Goal: Task Accomplishment & Management: Manage account settings

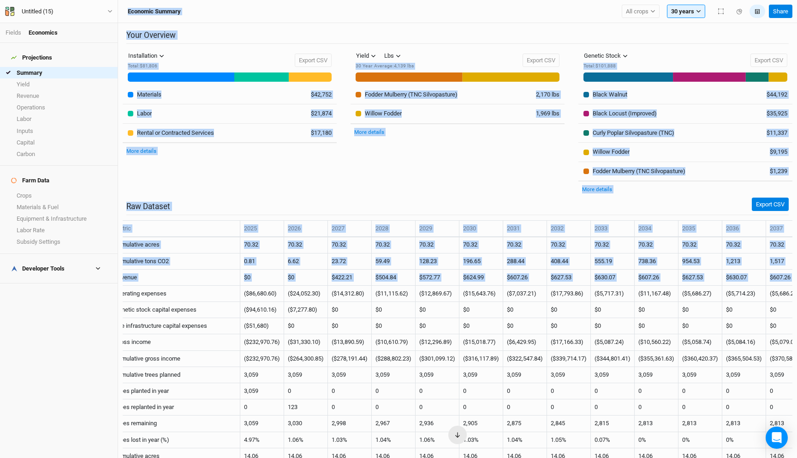
scroll to position [82, 0]
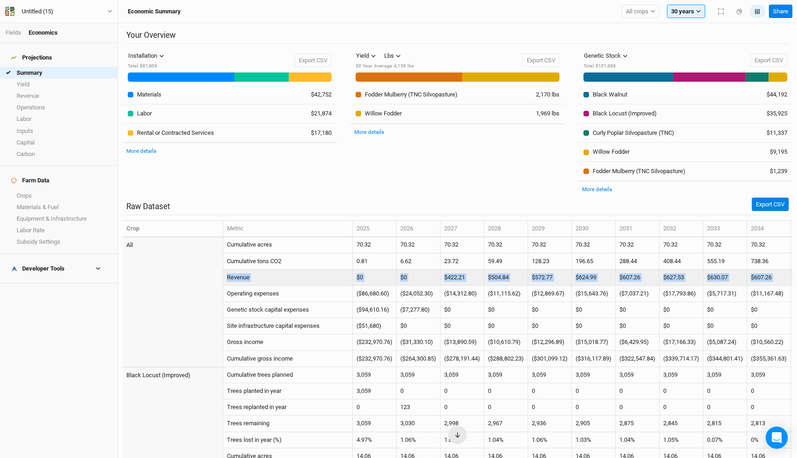
drag, startPoint x: 786, startPoint y: 275, endPoint x: 230, endPoint y: 273, distance: 556.7
copy tr "Revenue $0 $0 $422.21 $504.84 $572.77 $624.99 $607.26 $627.53 $630.07 $607.26 $…"
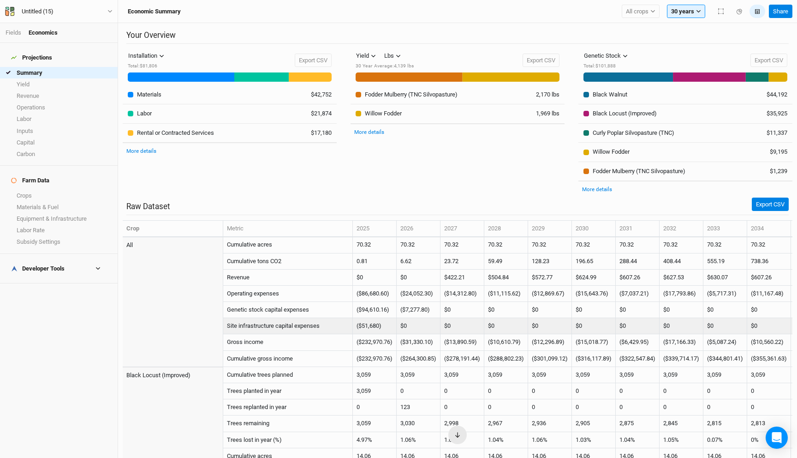
click at [337, 318] on td "Site infrastructure capital expenses" at bounding box center [288, 326] width 130 height 16
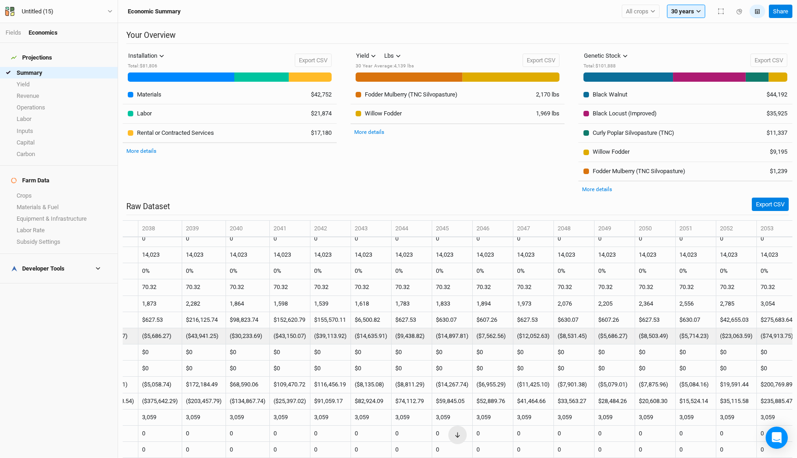
scroll to position [39, 873]
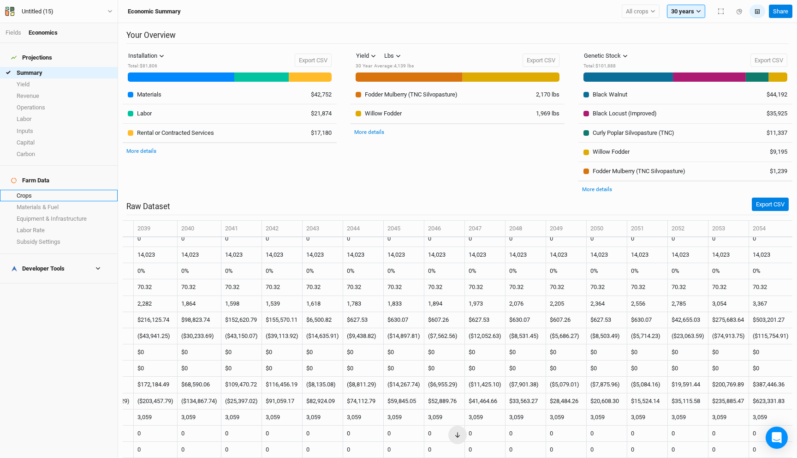
click at [36, 190] on link "Crops" at bounding box center [59, 196] width 118 height 12
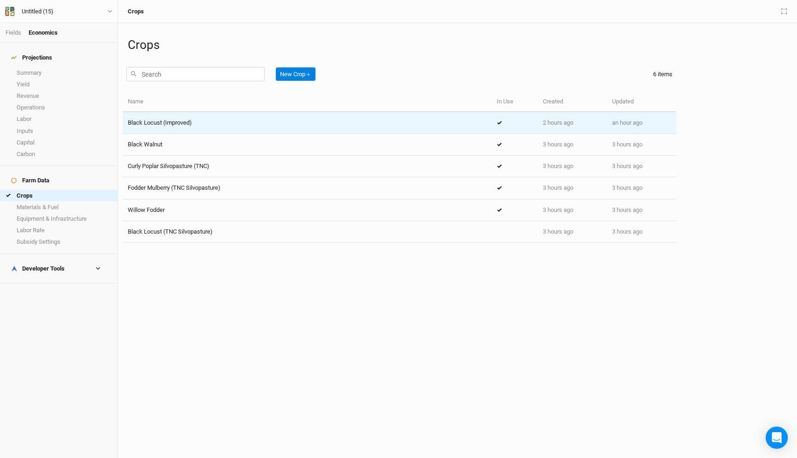
click at [215, 116] on td "Black Locust (Improved)" at bounding box center [307, 123] width 369 height 22
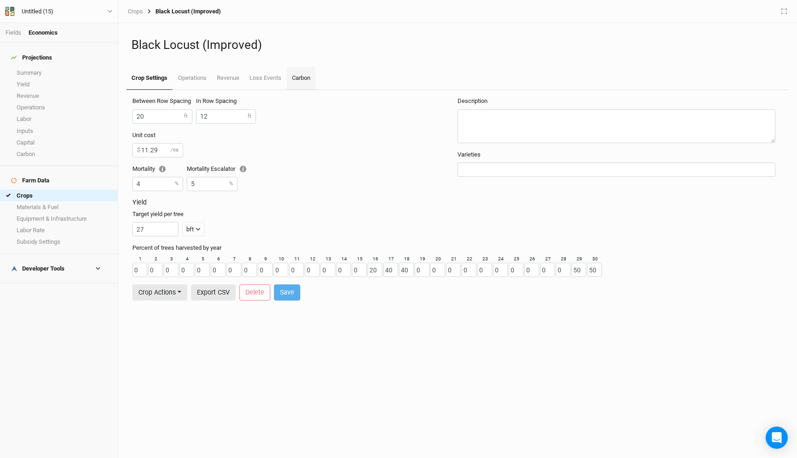
click at [293, 86] on link "Carbon" at bounding box center [301, 78] width 29 height 23
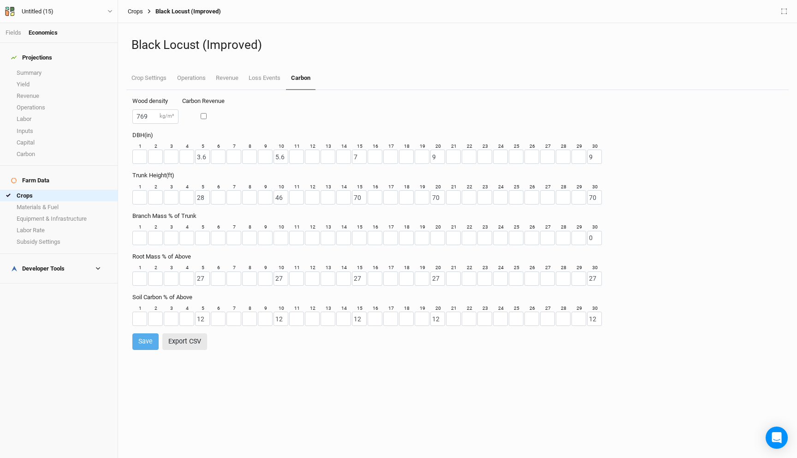
click at [139, 9] on link "Crops" at bounding box center [135, 11] width 15 height 7
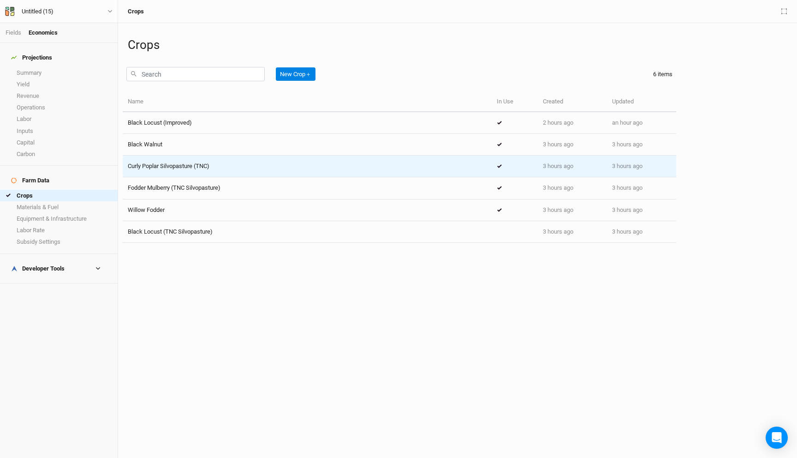
click at [229, 169] on div "Curly Poplar Silvopasture (TNC)" at bounding box center [307, 166] width 359 height 8
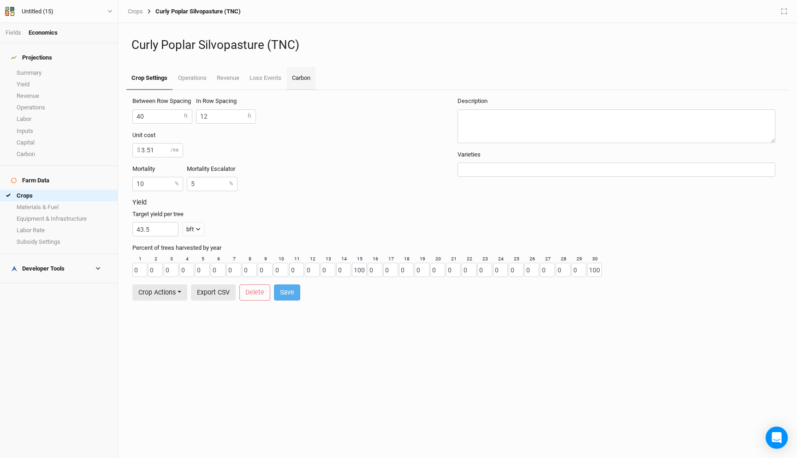
click at [300, 83] on link "Carbon" at bounding box center [301, 78] width 29 height 23
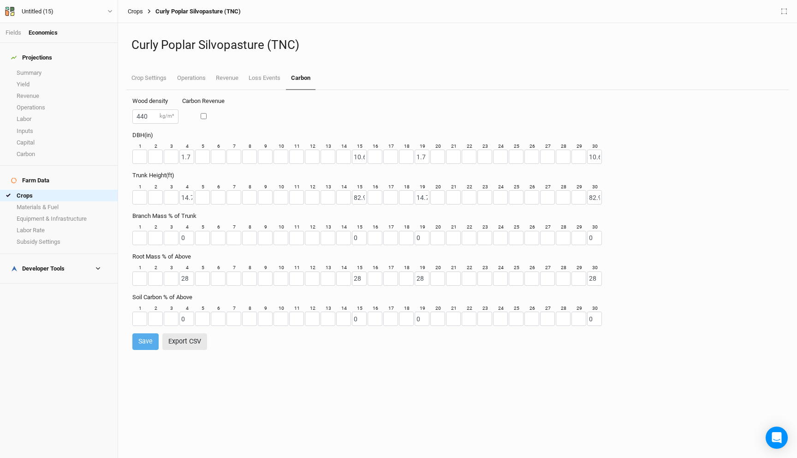
click at [136, 11] on link "Crops" at bounding box center [135, 11] width 15 height 7
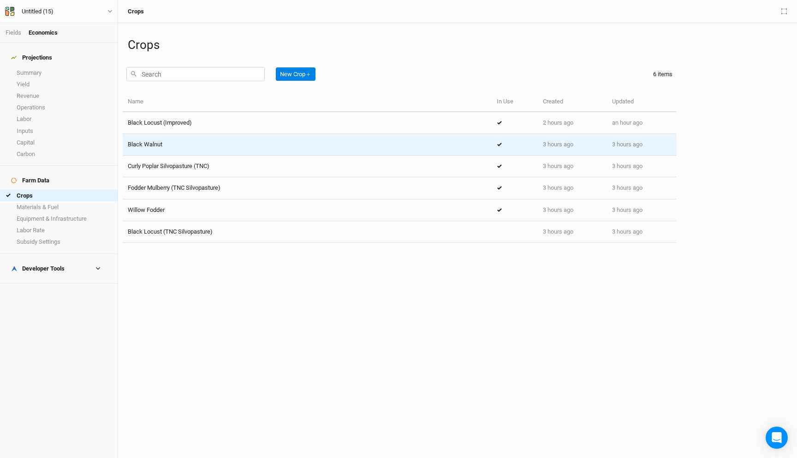
click at [262, 142] on div "Black Walnut" at bounding box center [307, 144] width 359 height 8
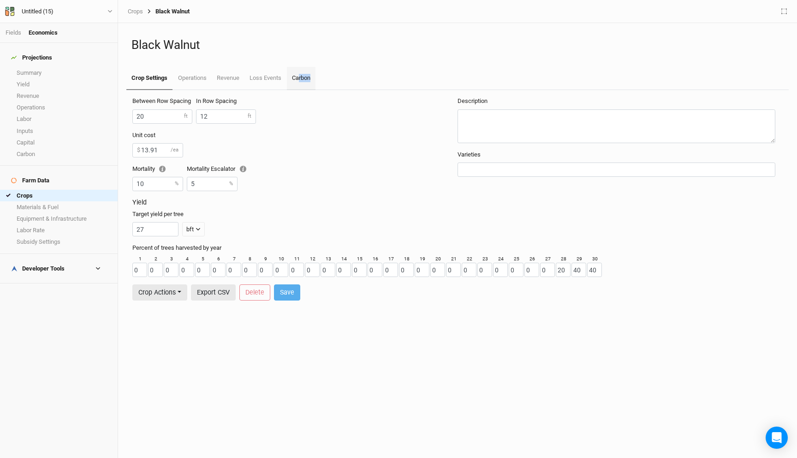
click at [301, 83] on link "Carbon" at bounding box center [301, 78] width 29 height 23
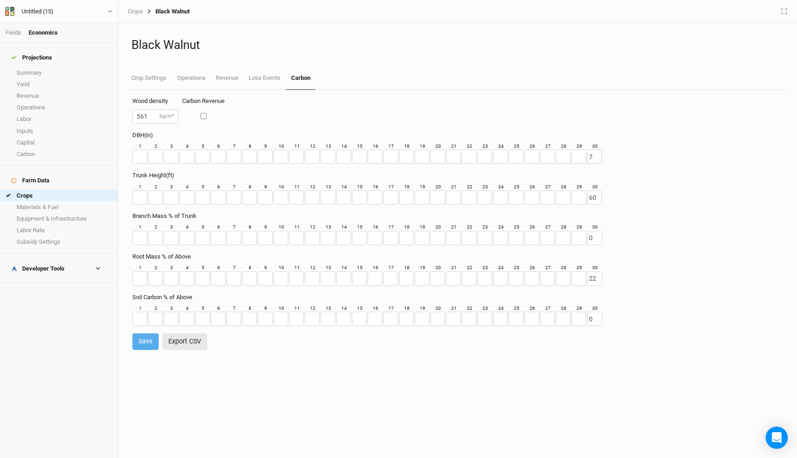
click at [137, 7] on div "Crops Black Walnut" at bounding box center [458, 12] width 670 height 12
click at [136, 8] on link "Crops" at bounding box center [135, 11] width 15 height 7
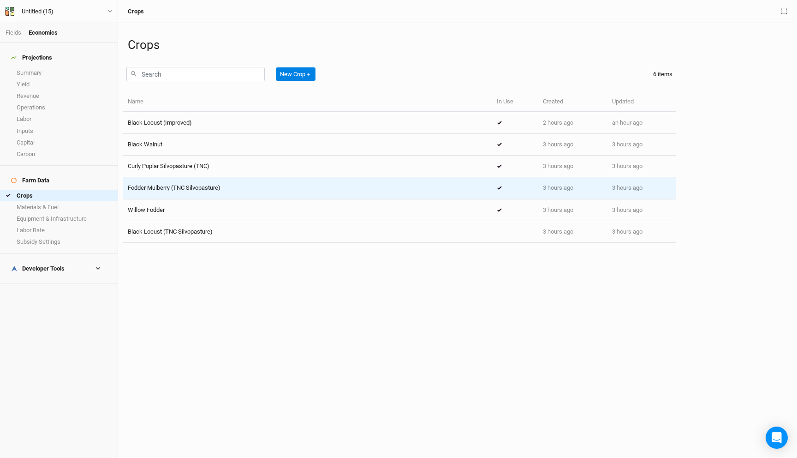
click at [216, 184] on div "Fodder Mulberry (TNC Silvopasture)" at bounding box center [174, 188] width 93 height 8
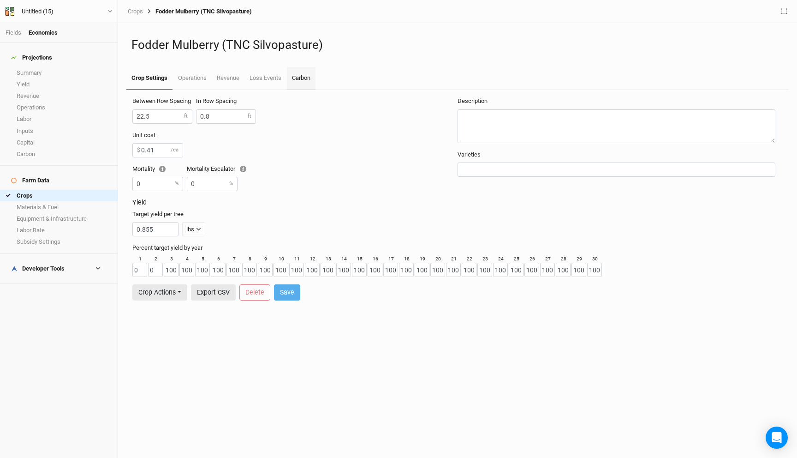
click at [304, 74] on link "Carbon" at bounding box center [301, 78] width 29 height 23
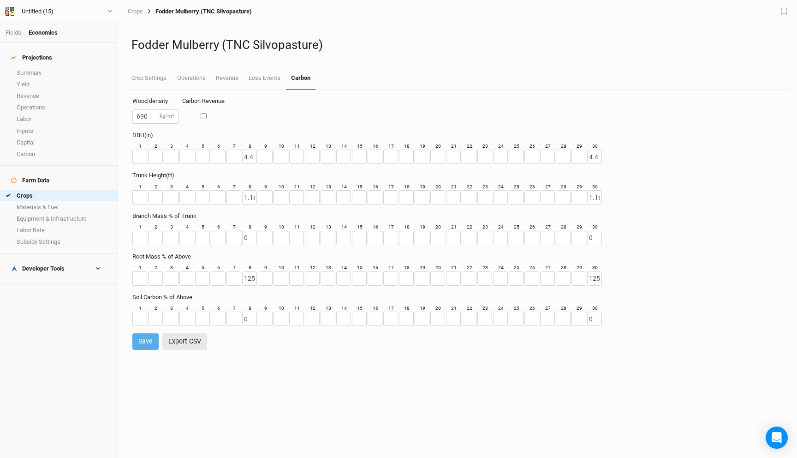
click at [136, 18] on div "Crops Fodder Mulberry (TNC Silvopasture)" at bounding box center [457, 11] width 679 height 23
click at [135, 12] on link "Crops" at bounding box center [135, 11] width 15 height 7
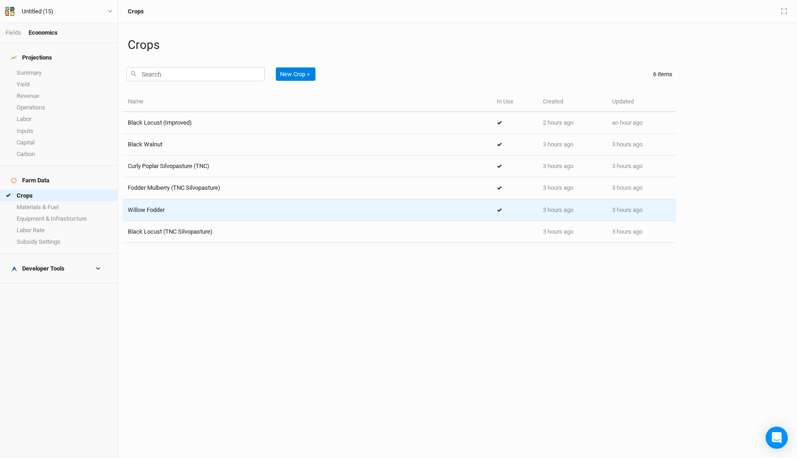
click at [222, 214] on td "Willow Fodder" at bounding box center [307, 210] width 369 height 22
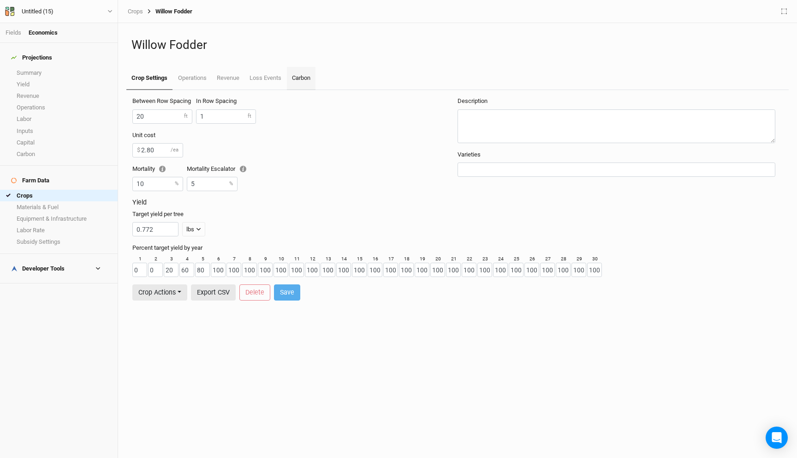
click at [305, 80] on link "Carbon" at bounding box center [301, 78] width 29 height 23
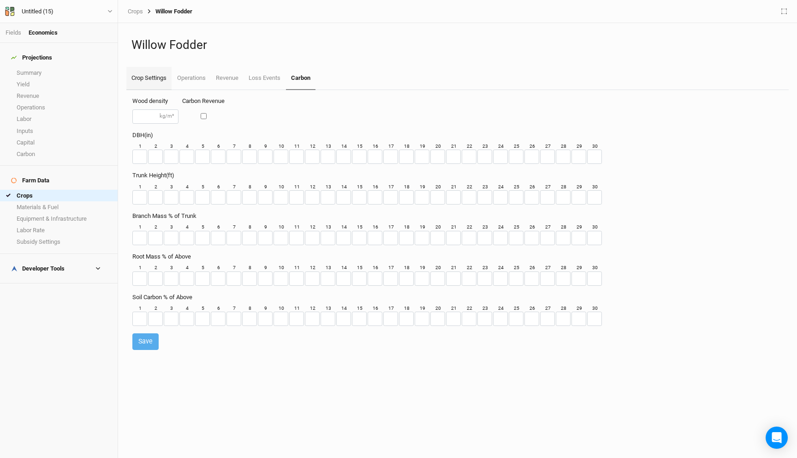
click at [160, 79] on link "Crop Settings" at bounding box center [148, 78] width 45 height 23
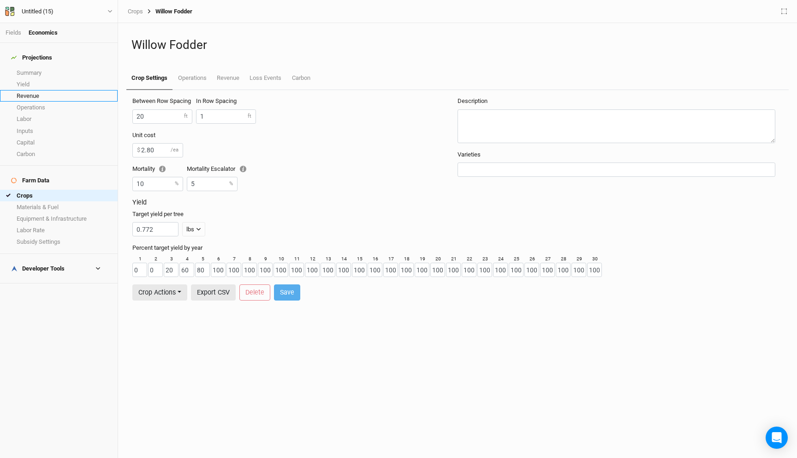
click at [44, 91] on link "Revenue" at bounding box center [59, 96] width 118 height 12
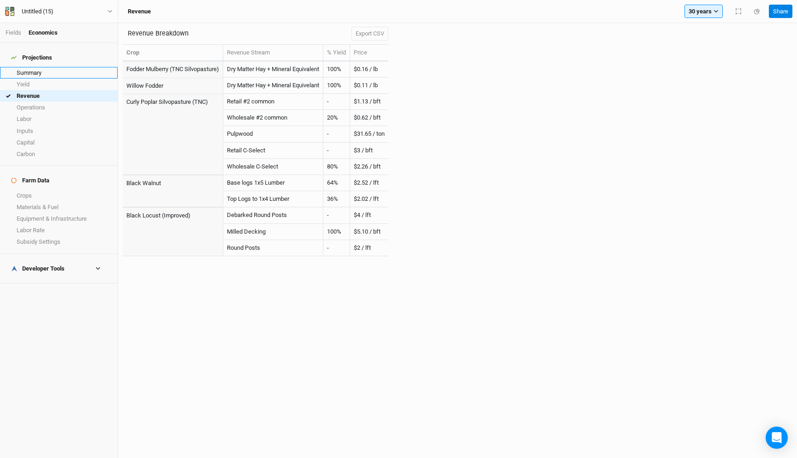
click at [41, 67] on link "Summary" at bounding box center [59, 73] width 118 height 12
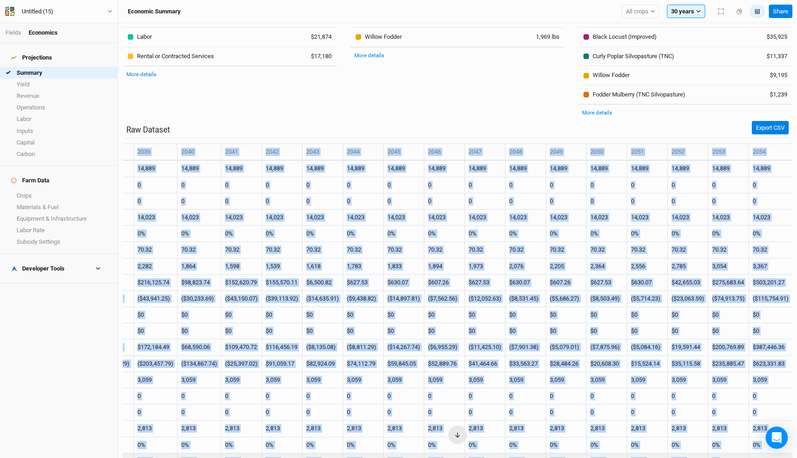
scroll to position [79, 0]
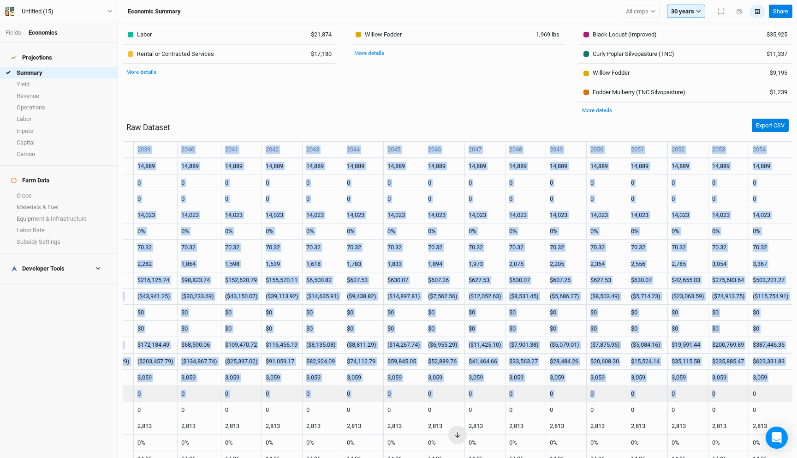
drag, startPoint x: 125, startPoint y: 228, endPoint x: 730, endPoint y: 328, distance: 612.8
click at [730, 328] on table "Crop Metric 2025 2026 2027 2028 2029 2030 2031 2032 2033 2034 2035 2036 2037 20…" at bounding box center [458, 312] width 670 height 342
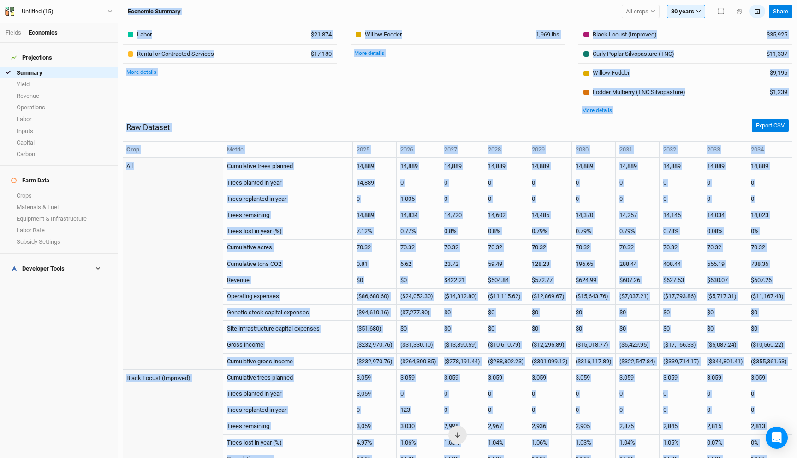
scroll to position [0, 0]
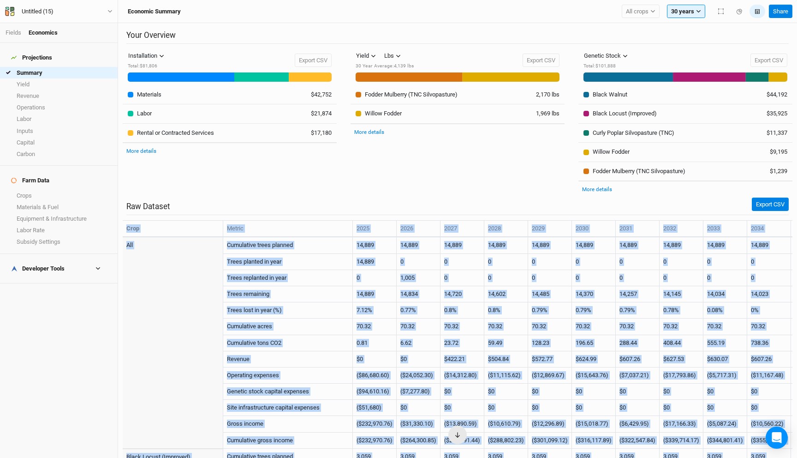
drag, startPoint x: 763, startPoint y: 454, endPoint x: 122, endPoint y: 227, distance: 679.7
click at [123, 227] on table "Crop Metric 2025 2026 2027 2028 2029 2030 2031 2032 2033 2034 2035 2036 2037 20…" at bounding box center [458, 391] width 670 height 342
copy table "Crop Metric 2025 2026 2027 2028 2029 2030 2031 2032 2033 2034 2035 2036 2037 20…"
click at [40, 90] on link "Revenue" at bounding box center [59, 96] width 118 height 12
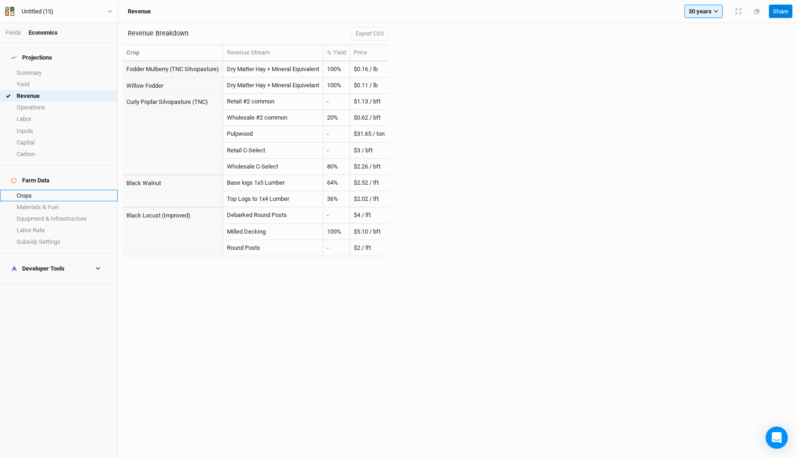
click at [48, 190] on link "Crops" at bounding box center [59, 196] width 118 height 12
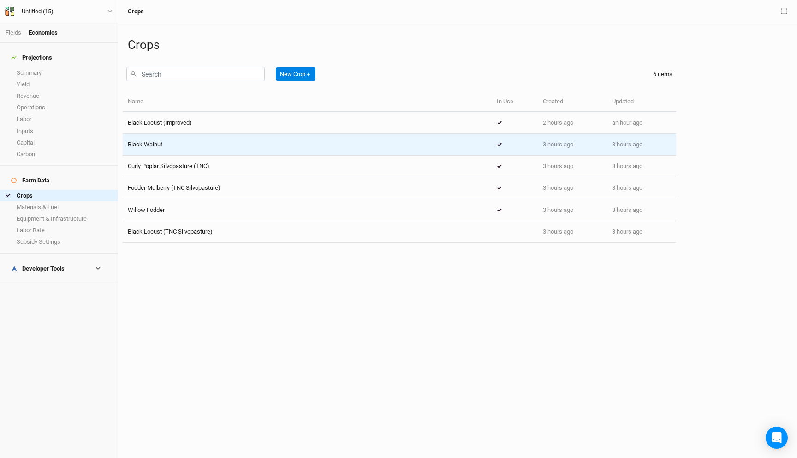
click at [160, 134] on td "Black Walnut" at bounding box center [307, 145] width 369 height 22
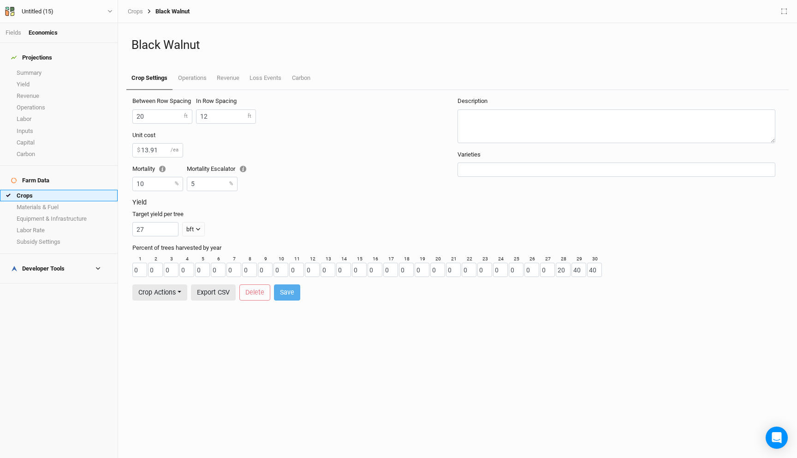
click at [30, 190] on link "Crops" at bounding box center [59, 196] width 118 height 12
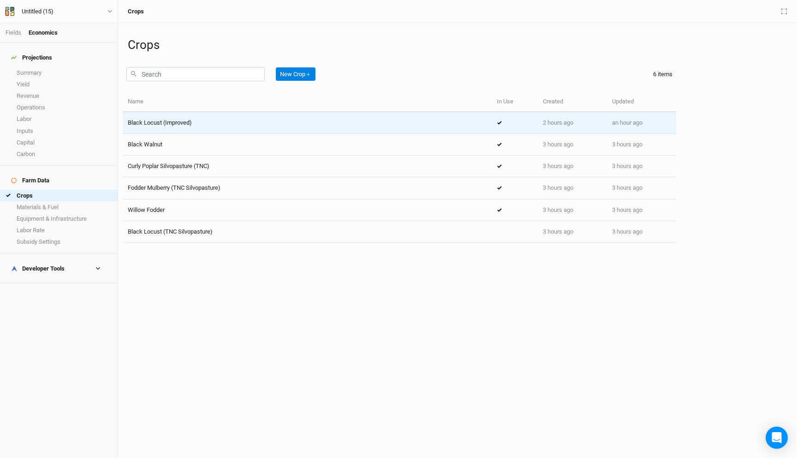
click at [195, 119] on div "Black Locust (Improved)" at bounding box center [307, 123] width 359 height 8
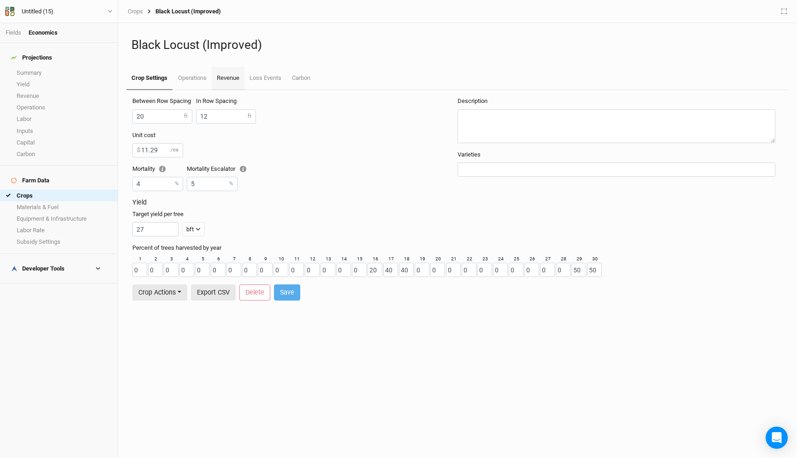
click at [232, 79] on link "Revenue" at bounding box center [228, 78] width 33 height 23
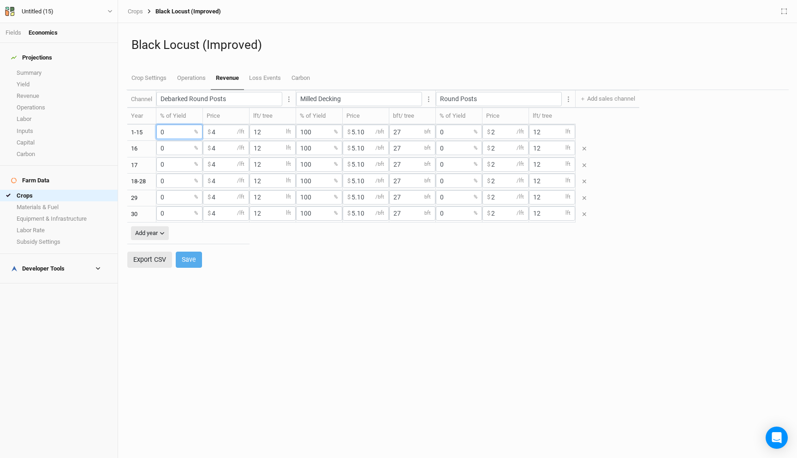
click at [161, 134] on input "0" at bounding box center [179, 132] width 46 height 14
type input "100"
click at [302, 132] on input "100" at bounding box center [319, 132] width 46 height 14
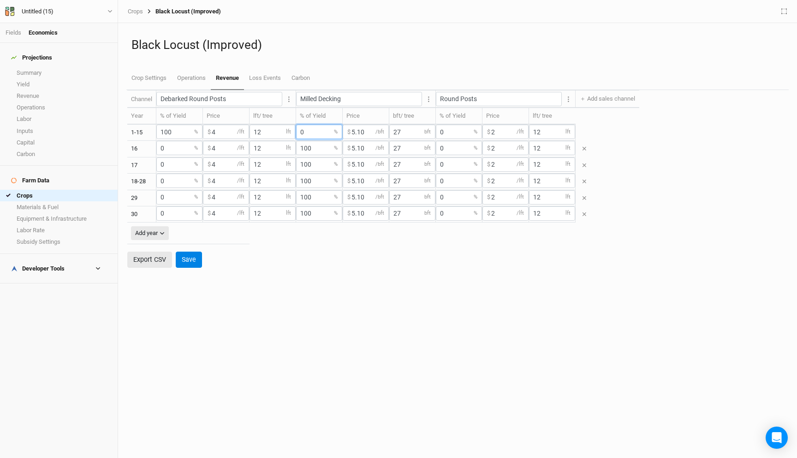
type input "0"
click at [305, 149] on input "100" at bounding box center [319, 148] width 46 height 14
type input "0"
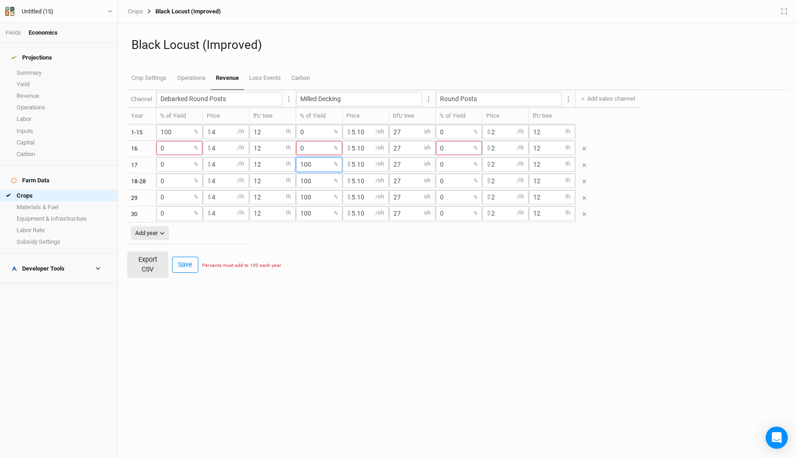
click at [305, 163] on input "100" at bounding box center [319, 164] width 46 height 14
type input "0"
click at [306, 185] on input "100" at bounding box center [319, 180] width 46 height 14
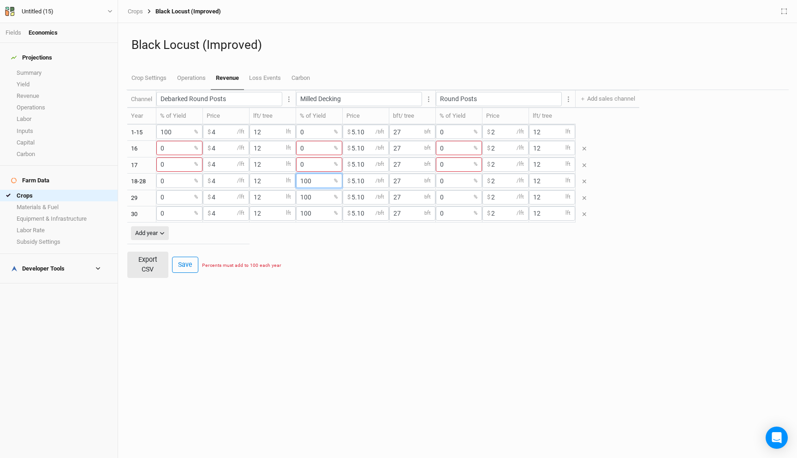
click at [306, 185] on input "100" at bounding box center [319, 180] width 46 height 14
type input "0"
click at [307, 200] on input "100" at bounding box center [319, 197] width 46 height 14
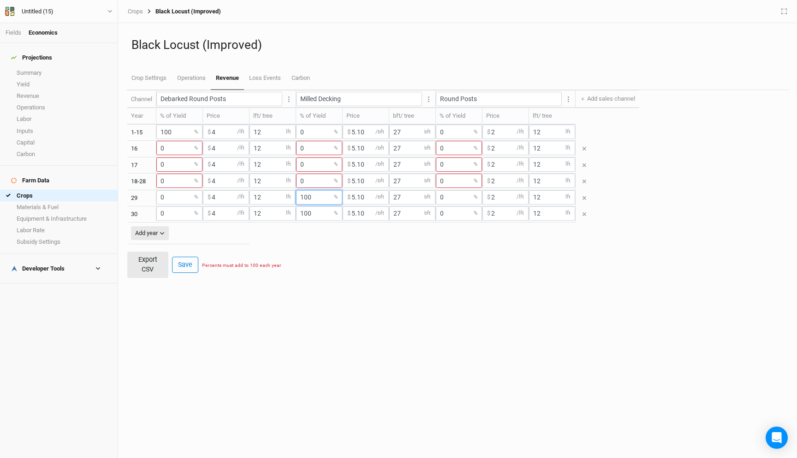
click at [307, 200] on input "100" at bounding box center [319, 197] width 46 height 14
type input "0"
click at [307, 218] on input "100" at bounding box center [319, 213] width 46 height 14
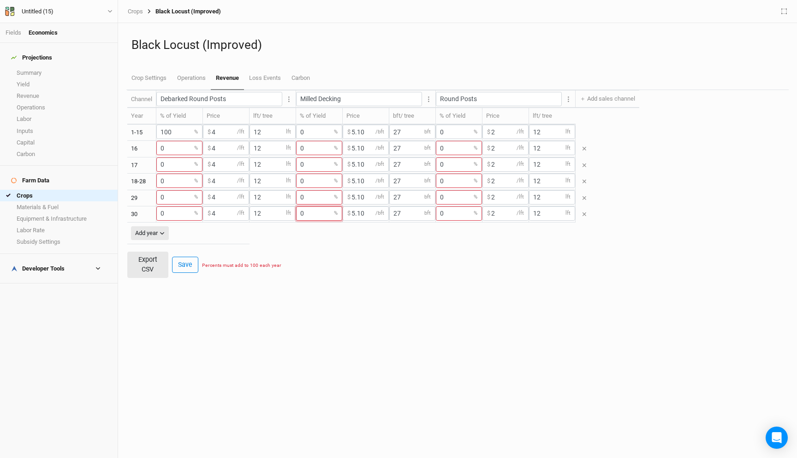
type input "0"
click at [161, 149] on input "0" at bounding box center [179, 148] width 46 height 14
type input "100"
click at [161, 165] on input "0" at bounding box center [179, 164] width 46 height 14
type input "100"
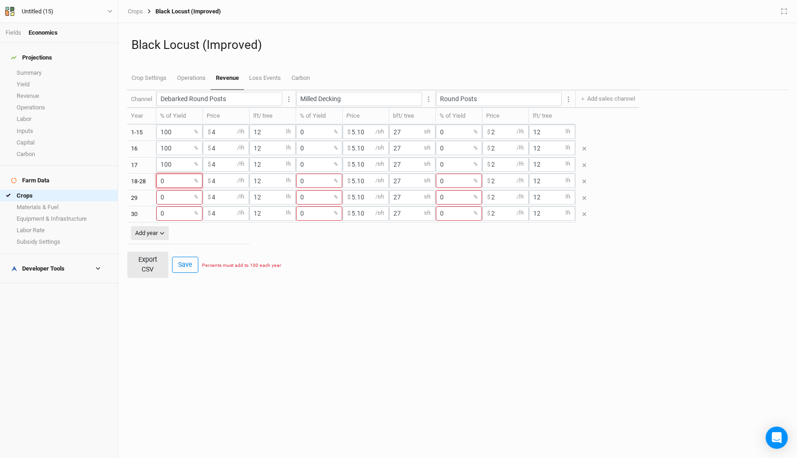
click at [161, 179] on input "0" at bounding box center [179, 180] width 46 height 14
type input "100"
click at [162, 198] on input "0" at bounding box center [179, 197] width 46 height 14
type input "100"
click at [162, 217] on input "0" at bounding box center [179, 213] width 46 height 14
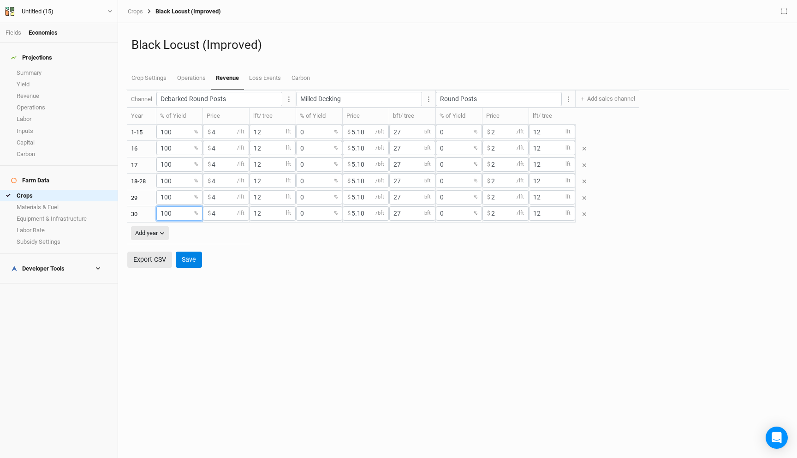
type input "100"
click at [256, 131] on input "12" at bounding box center [273, 132] width 46 height 14
click at [339, 43] on h1 "Black Locust (Improved)" at bounding box center [457, 45] width 652 height 14
click at [12, 35] on link "Fields" at bounding box center [14, 32] width 16 height 7
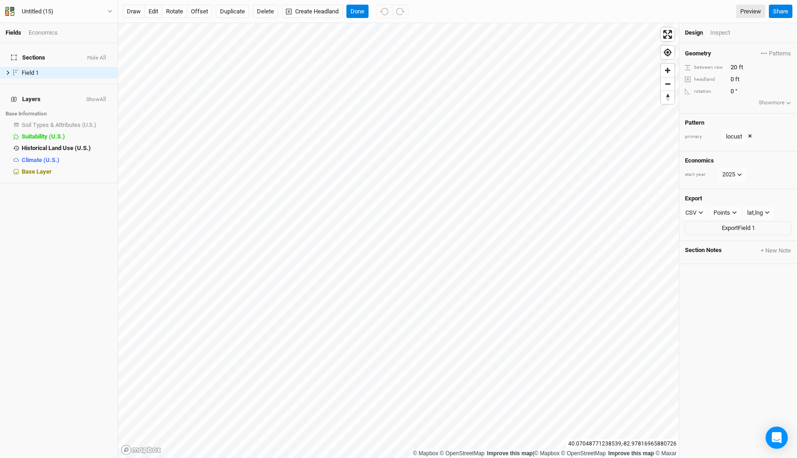
click at [769, 58] on div "Geometry Patterns t view t 2 view t 2 3 view locust view ＋ New in-row pattern b…" at bounding box center [738, 78] width 118 height 71
click at [769, 55] on span "Patterns" at bounding box center [776, 53] width 30 height 9
click at [780, 113] on button "view" at bounding box center [781, 114] width 25 height 14
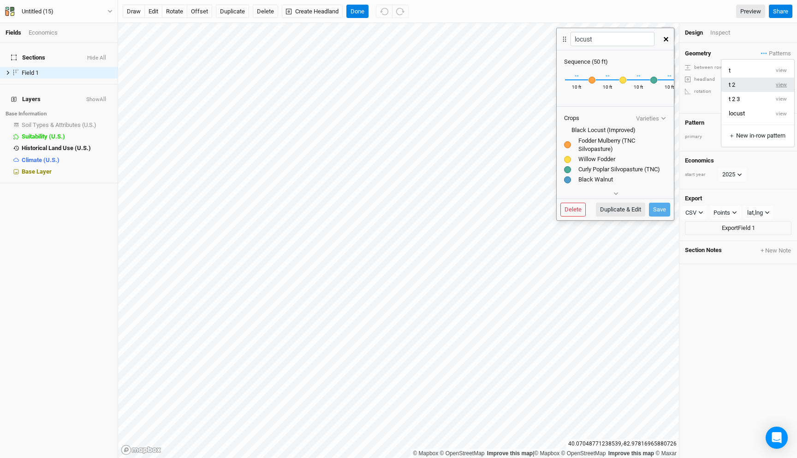
click at [777, 84] on button "view" at bounding box center [781, 84] width 25 height 14
click at [616, 210] on button "Duplicate & Edit" at bounding box center [620, 209] width 49 height 14
type input "t 2 5"
click at [570, 80] on div "button" at bounding box center [567, 80] width 7 height 7
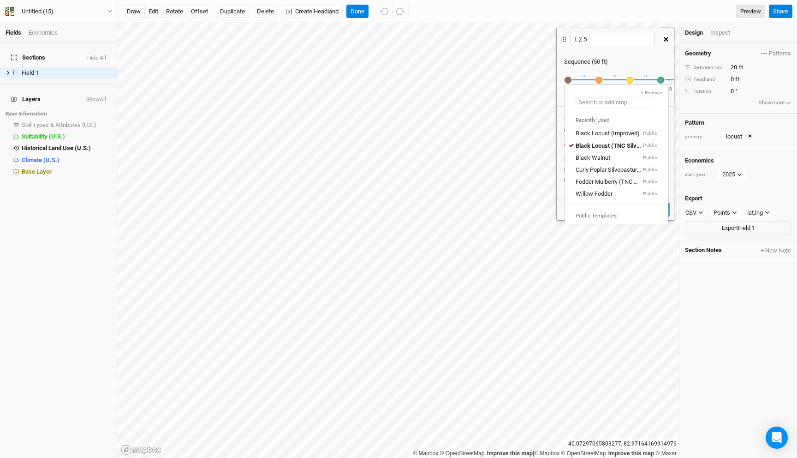
click at [596, 103] on input "text" at bounding box center [617, 102] width 82 height 11
type input "obel"
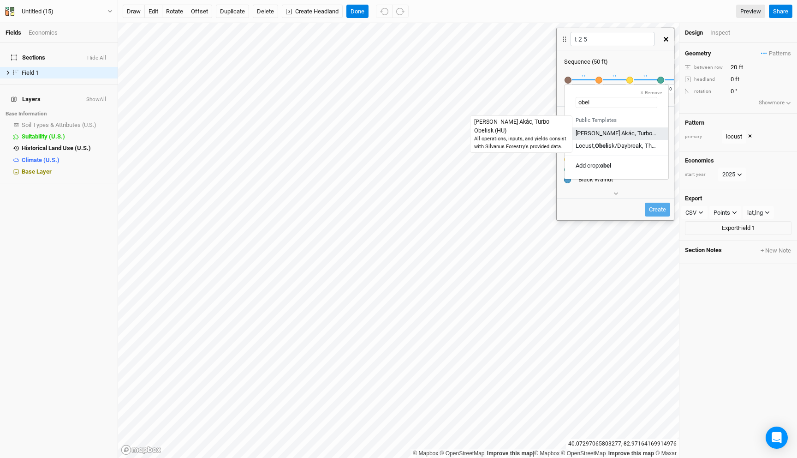
click at [605, 133] on div "[PERSON_NAME] Akác, Turbo Obel isk (HU)" at bounding box center [616, 133] width 81 height 8
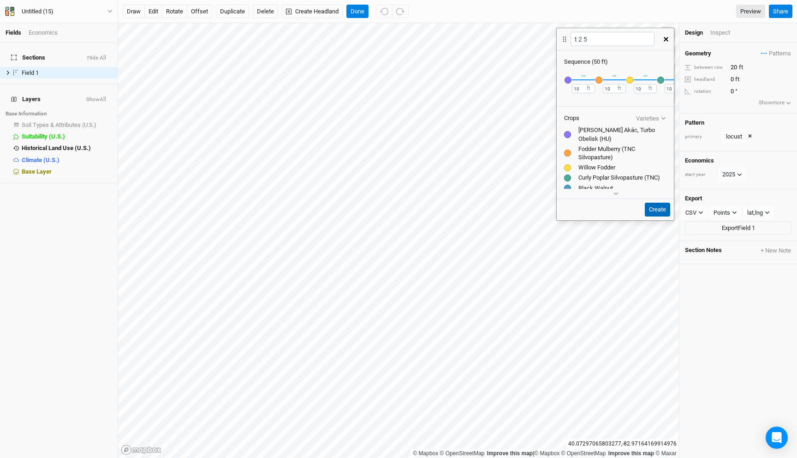
click at [657, 206] on button "Create" at bounding box center [657, 209] width 25 height 14
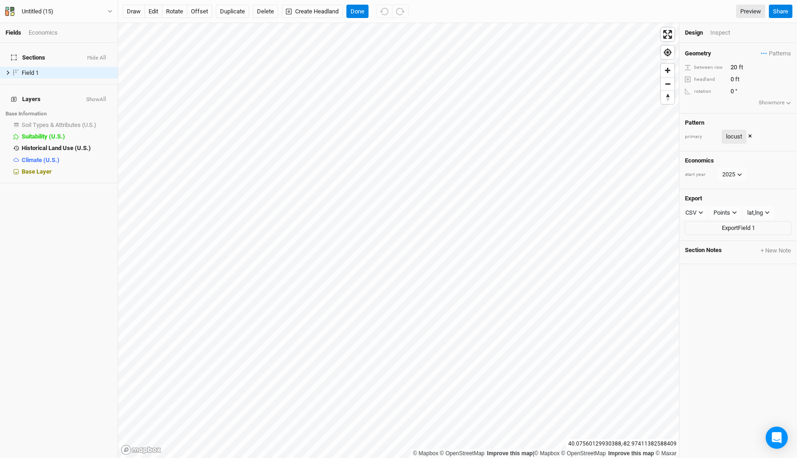
click at [730, 135] on div "locust" at bounding box center [734, 136] width 16 height 9
click at [743, 211] on button "t 2 5" at bounding box center [745, 213] width 48 height 14
click at [361, 12] on button "Done" at bounding box center [357, 12] width 22 height 14
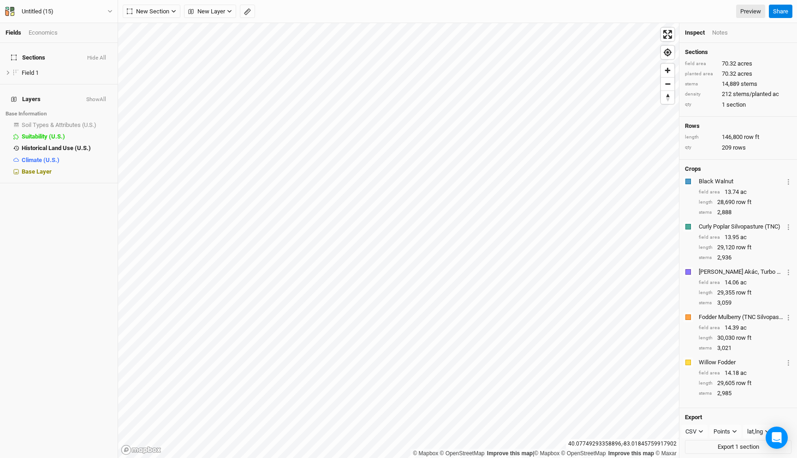
click at [44, 33] on div "Economics" at bounding box center [43, 33] width 29 height 8
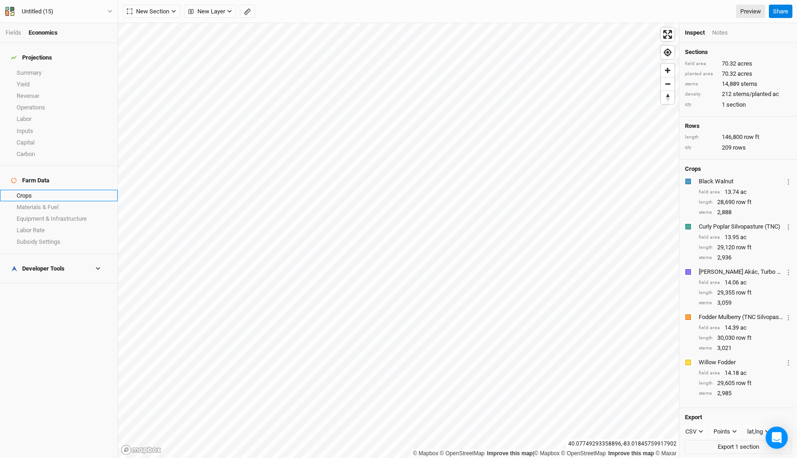
click at [49, 190] on link "Crops" at bounding box center [59, 196] width 118 height 12
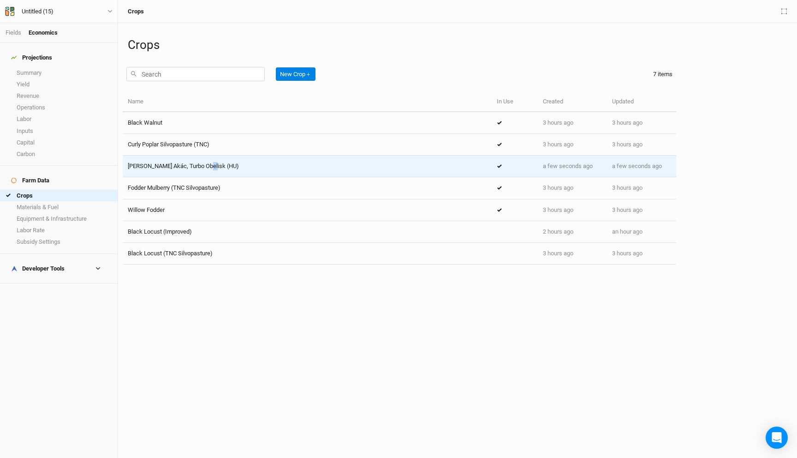
click at [203, 170] on td "[PERSON_NAME] Akác, Turbo Obelisk (HU)" at bounding box center [307, 166] width 369 height 22
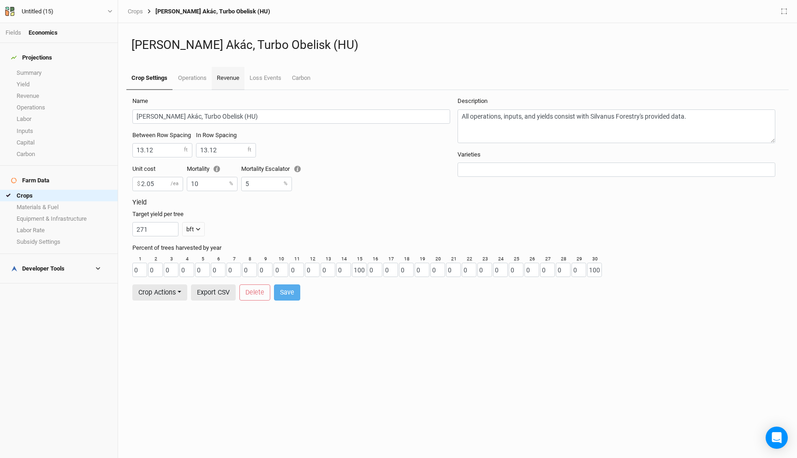
click at [240, 79] on link "Revenue" at bounding box center [228, 78] width 33 height 23
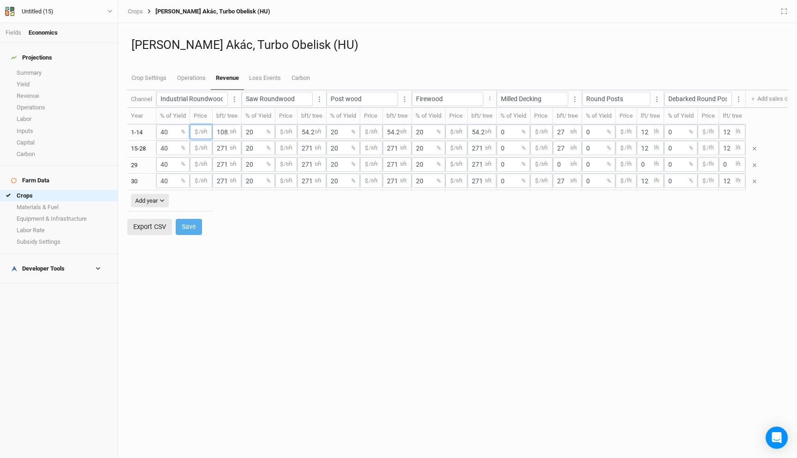
click at [212, 133] on input "0.69" at bounding box center [201, 132] width 22 height 14
click at [364, 65] on div "[PERSON_NAME] Akác, Turbo Obelisk (HU) Crop Settings Operations Revenue Loss Ev…" at bounding box center [457, 56] width 662 height 67
click at [164, 79] on link "Crop Settings" at bounding box center [148, 78] width 45 height 23
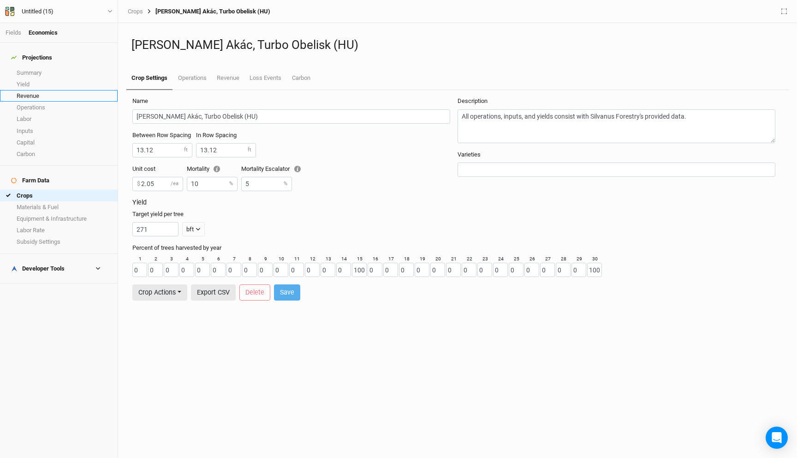
click at [43, 92] on link "Revenue" at bounding box center [59, 96] width 118 height 12
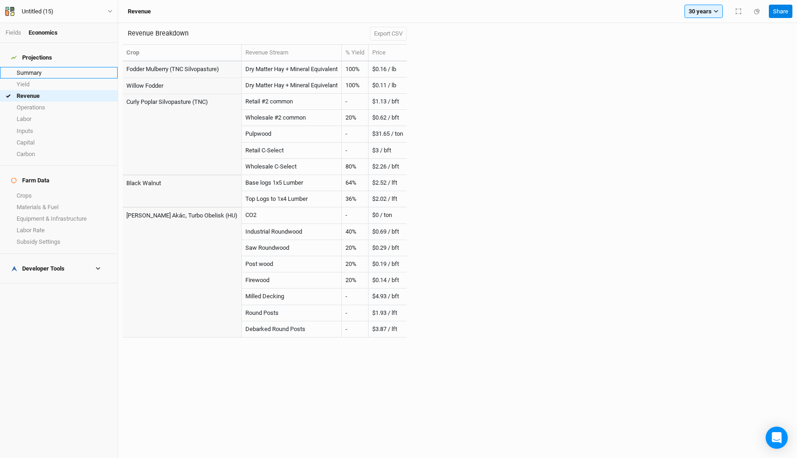
click at [45, 69] on link "Summary" at bounding box center [59, 73] width 118 height 12
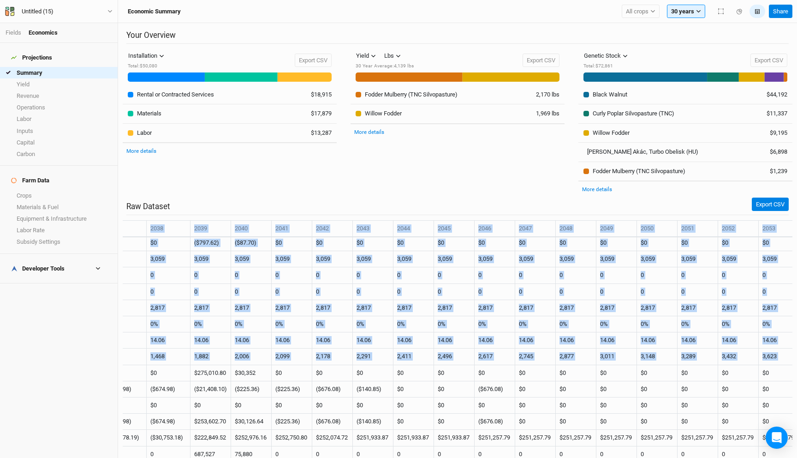
scroll to position [1187, 863]
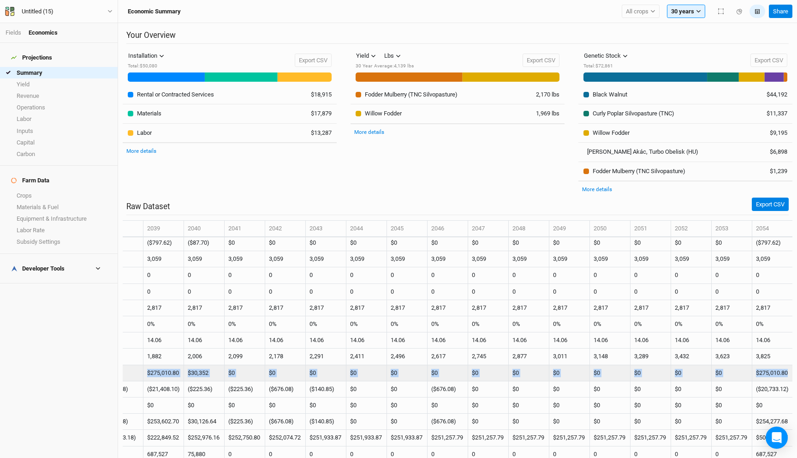
drag, startPoint x: 229, startPoint y: 372, endPoint x: 788, endPoint y: 368, distance: 559.4
click at [788, 368] on tr "Revenue $0 $0 $0 $0 $0 $0 $0 $0 $0 $0 $0 $0 $0 $0 $275,010.80 $30,352 $0 $0 $0 …" at bounding box center [36, 373] width 1511 height 16
copy tr "Revenue $0 $0 $0 $0 $0 $0 $0 $0 $0 $0 $0 $0 $0 $0 $275,010.80 $30,352 $0 $0 $0 …"
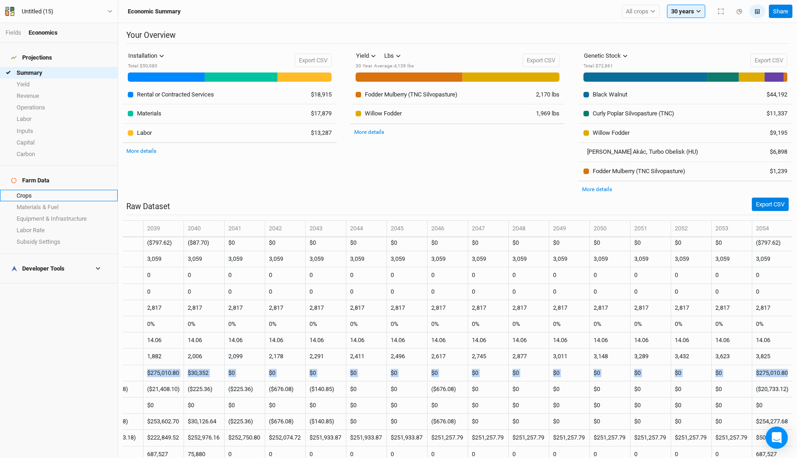
click at [34, 190] on link "Crops" at bounding box center [59, 196] width 118 height 12
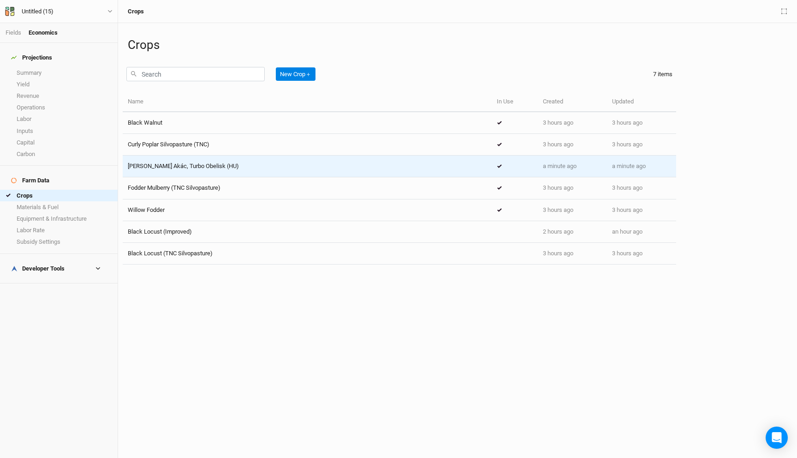
click at [232, 168] on div "[PERSON_NAME] Akác, Turbo Obelisk (HU)" at bounding box center [307, 166] width 359 height 8
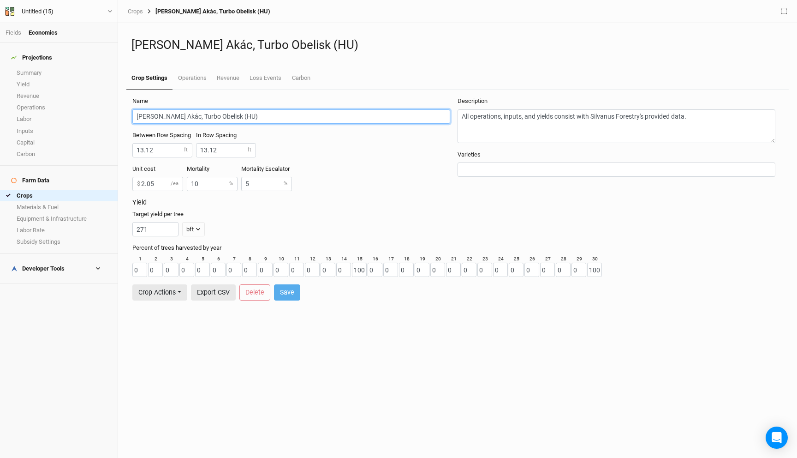
click at [191, 115] on input "[PERSON_NAME] Akác, Turbo Obelisk (HU)" at bounding box center [291, 116] width 318 height 14
click at [168, 115] on input "[PERSON_NAME] Akác, Turbo Obelisk (HU)" at bounding box center [291, 116] width 318 height 14
drag, startPoint x: 171, startPoint y: 115, endPoint x: 121, endPoint y: 115, distance: 49.8
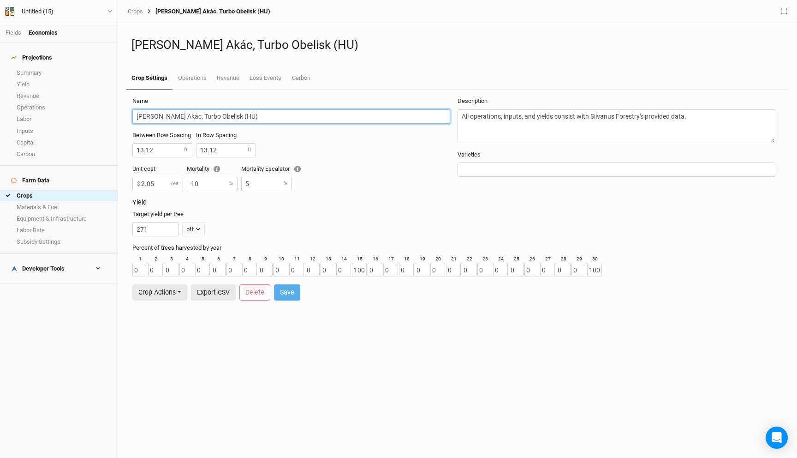
click at [122, 115] on div "[PERSON_NAME] Akác, Turbo Obelisk (HU) Crop Settings Operations Revenue Loss Ev…" at bounding box center [457, 240] width 679 height 434
click at [194, 116] on input "Turbo Obelisk (HU)" at bounding box center [291, 116] width 318 height 14
type input "Turbo Obelisk - Black Locust"
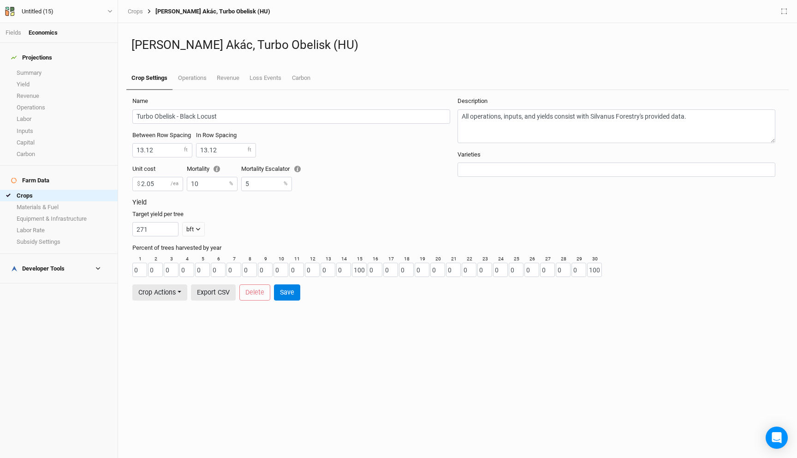
click at [309, 144] on div "Between Row Spacing 13.12 ft In Row Spacing 13.12 ft" at bounding box center [294, 148] width 325 height 34
click at [286, 291] on button "Save" at bounding box center [287, 292] width 26 height 16
click at [191, 75] on link "Operations" at bounding box center [191, 78] width 39 height 23
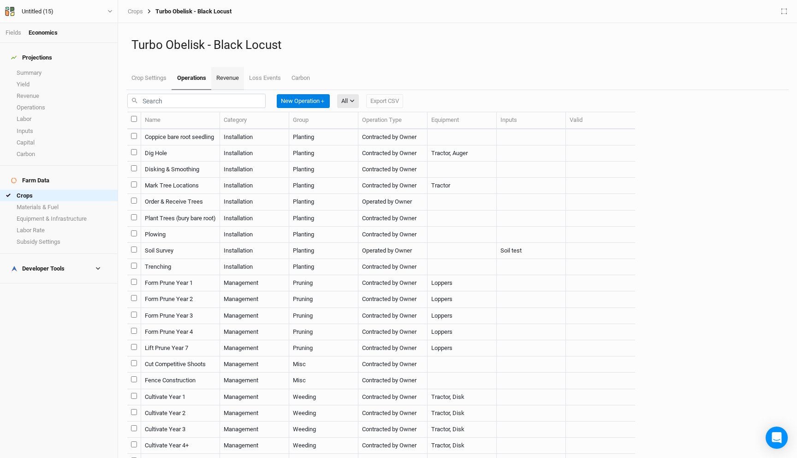
click at [226, 81] on link "Revenue" at bounding box center [227, 78] width 33 height 23
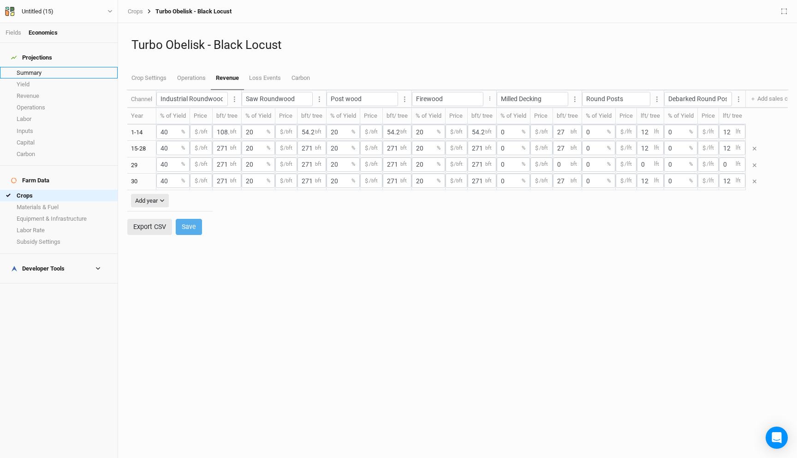
click at [35, 67] on link "Summary" at bounding box center [59, 73] width 118 height 12
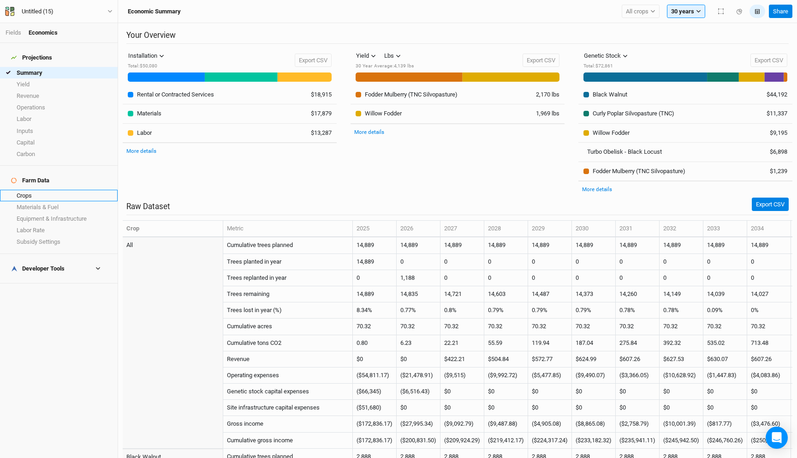
click at [46, 190] on link "Crops" at bounding box center [59, 196] width 118 height 12
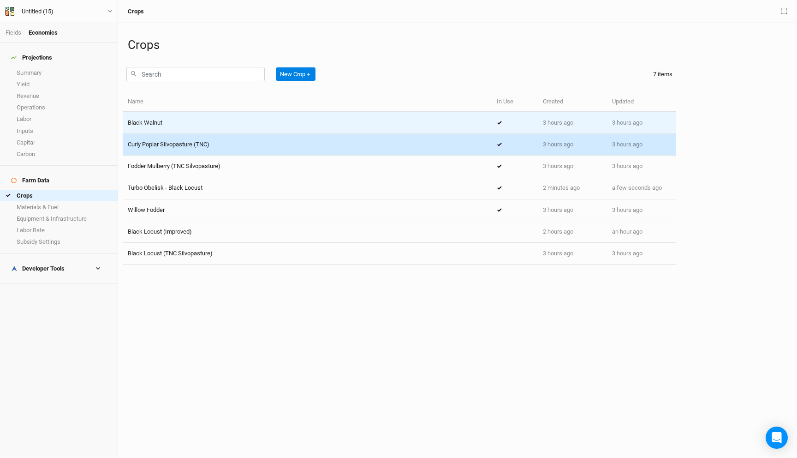
click at [207, 125] on div "Black Walnut" at bounding box center [307, 123] width 359 height 8
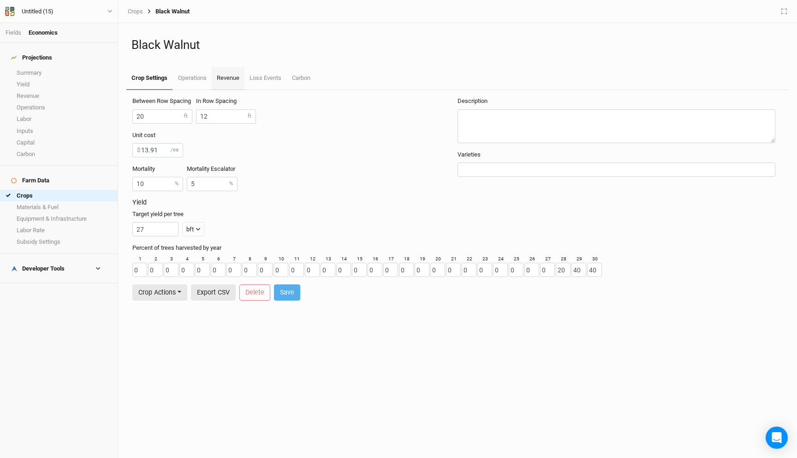
click at [233, 82] on link "Revenue" at bounding box center [228, 78] width 33 height 23
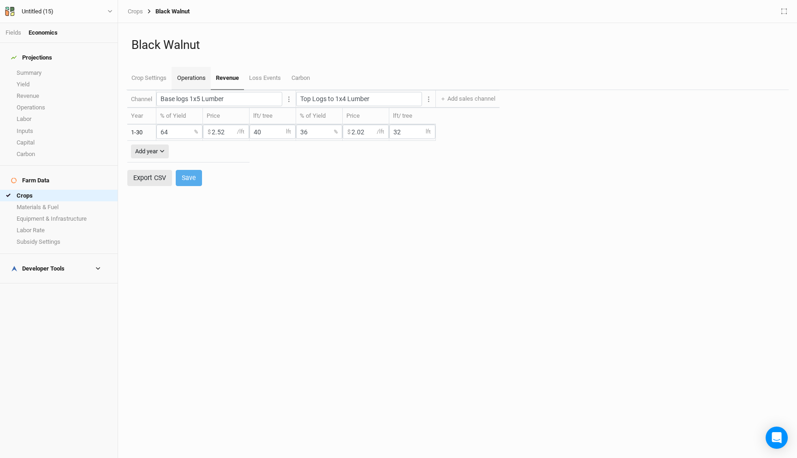
click at [196, 77] on link "Operations" at bounding box center [191, 78] width 39 height 23
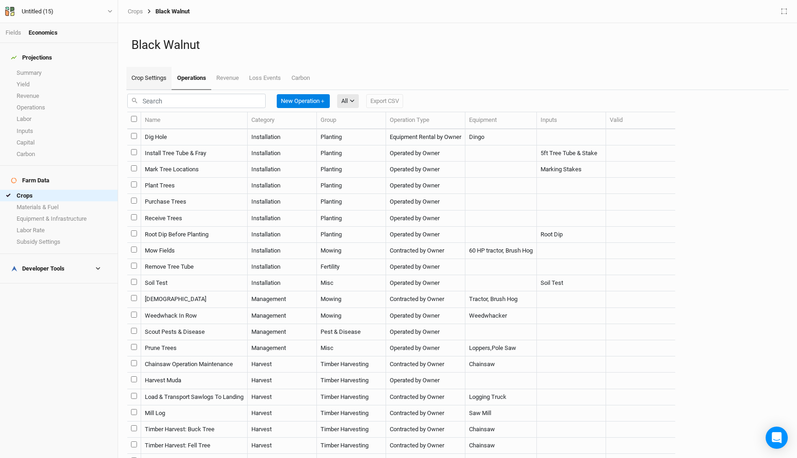
click at [156, 81] on link "Crop Settings" at bounding box center [148, 78] width 45 height 23
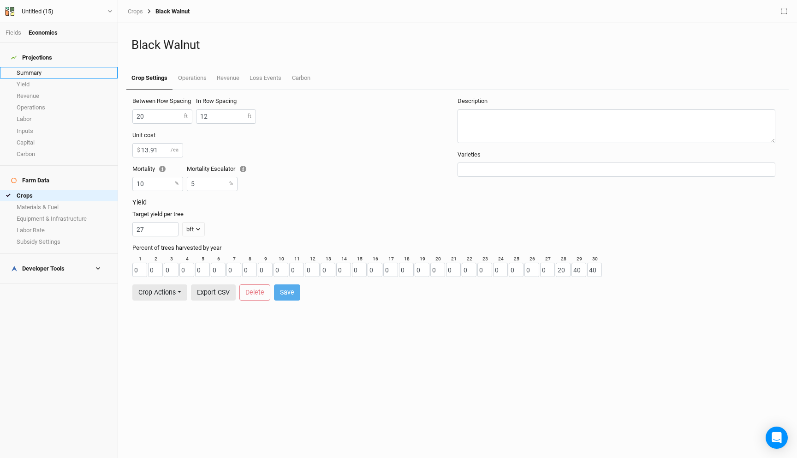
click at [25, 67] on link "Summary" at bounding box center [59, 73] width 118 height 12
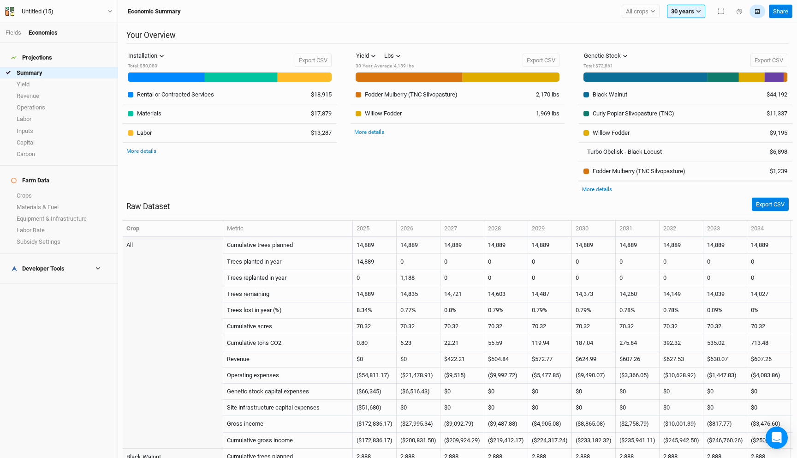
click at [757, 11] on icon "button" at bounding box center [757, 11] width 5 height 5
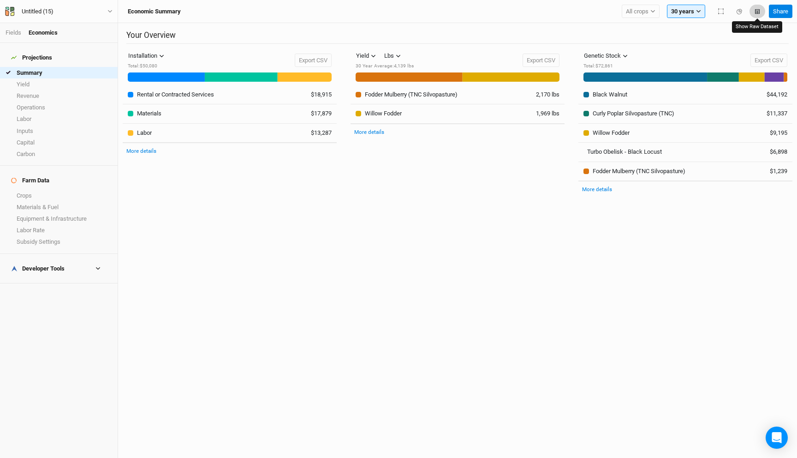
click at [757, 11] on icon "button" at bounding box center [757, 11] width 5 height 5
click at [720, 11] on icon "button" at bounding box center [721, 11] width 6 height 6
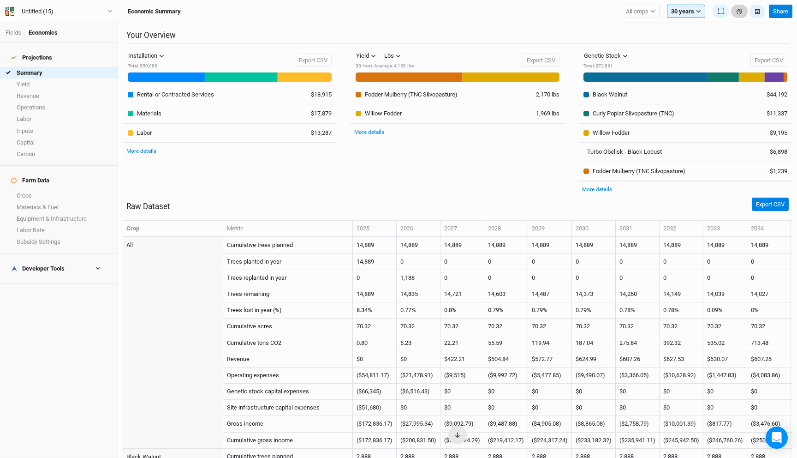
click at [736, 11] on button "button" at bounding box center [739, 12] width 17 height 14
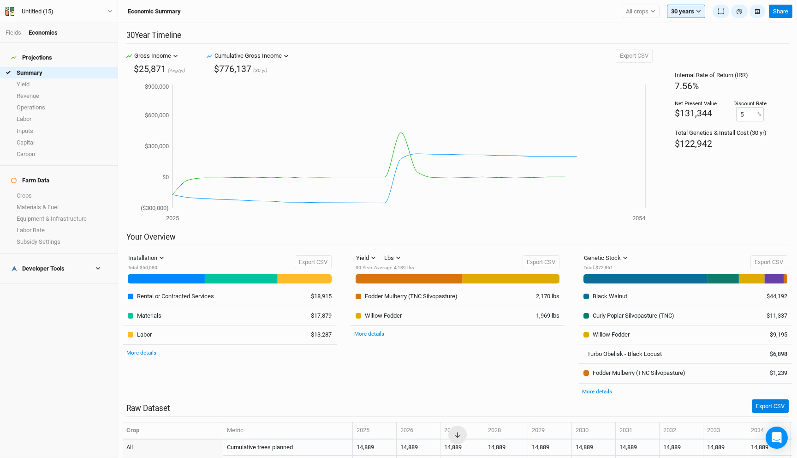
click at [118, 457] on button "button" at bounding box center [109, 466] width 17 height 17
click at [36, 190] on link "Crops" at bounding box center [59, 196] width 118 height 12
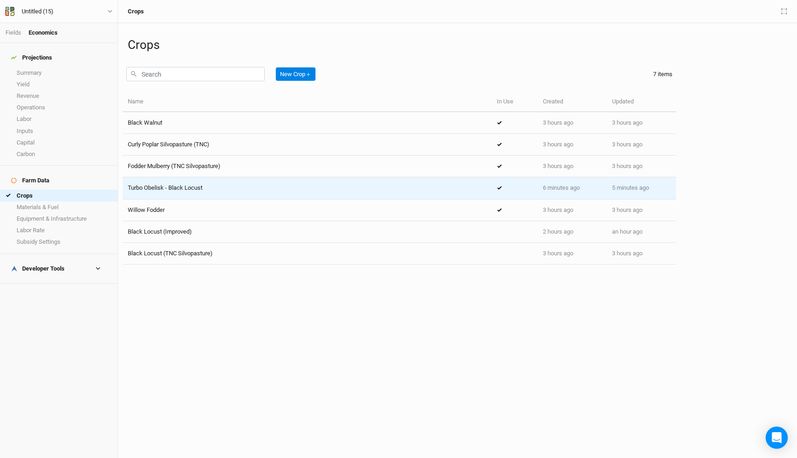
click at [223, 188] on div "Turbo Obelisk - Black Locust" at bounding box center [307, 188] width 359 height 8
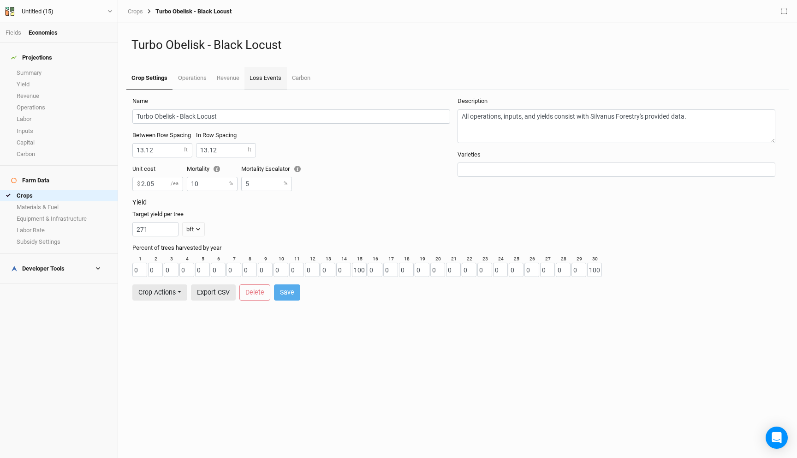
click at [265, 76] on link "Loss Events" at bounding box center [265, 78] width 42 height 23
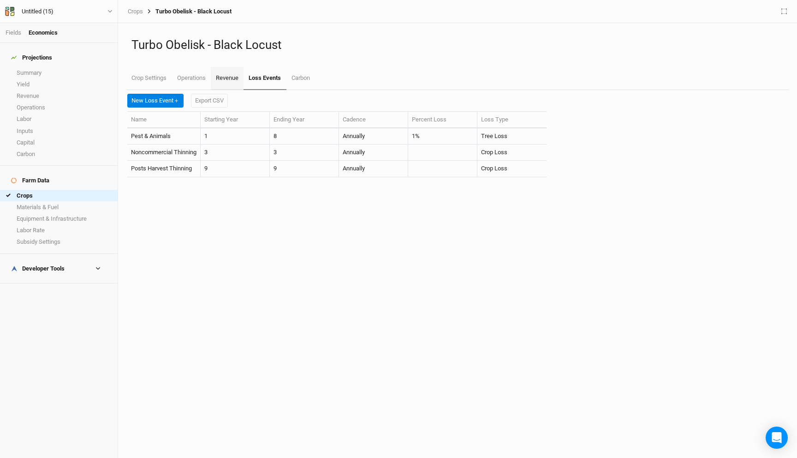
click at [222, 77] on link "Revenue" at bounding box center [227, 78] width 33 height 23
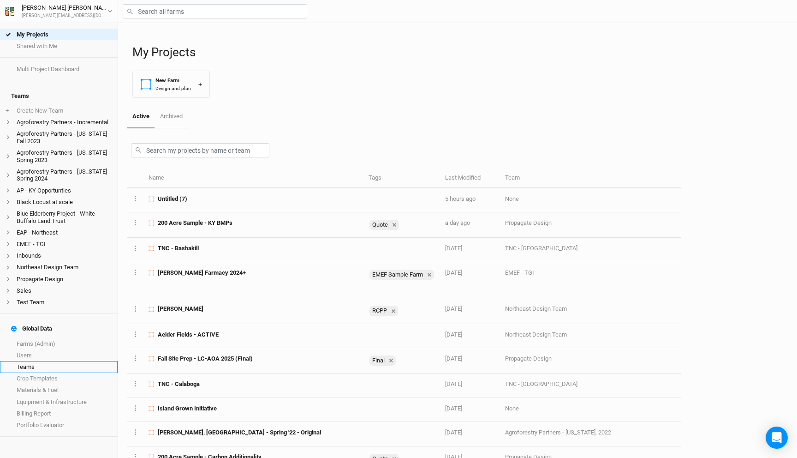
click at [50, 361] on link "Teams" at bounding box center [59, 367] width 118 height 12
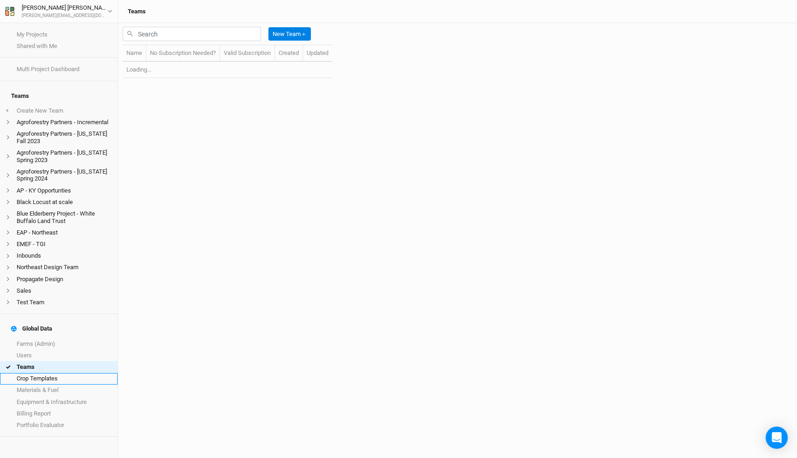
click at [48, 373] on link "Crop Templates" at bounding box center [59, 379] width 118 height 12
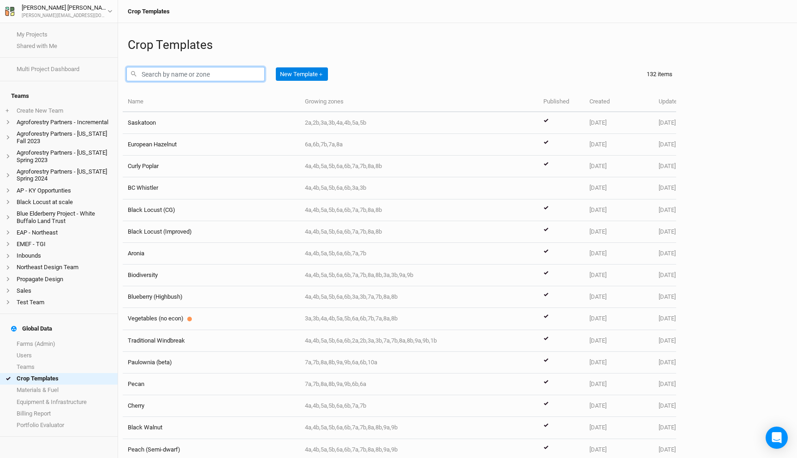
click at [176, 73] on input "text" at bounding box center [195, 74] width 138 height 14
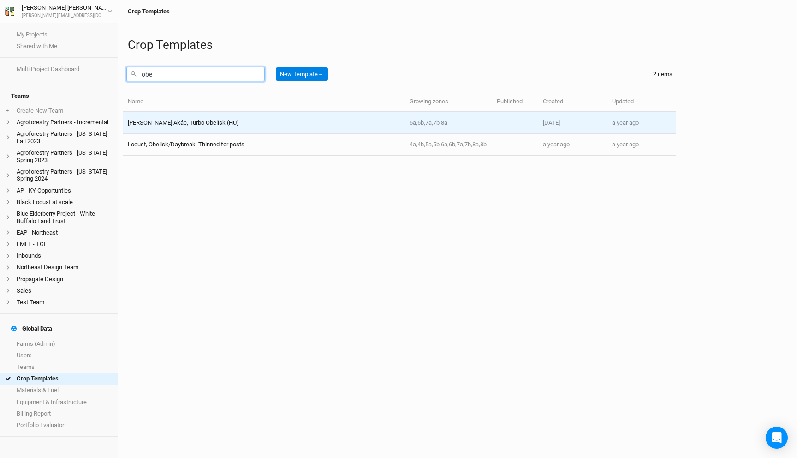
type input "obe"
click at [244, 122] on div "[PERSON_NAME] Akác, Turbo Obelisk (HU)" at bounding box center [263, 123] width 271 height 8
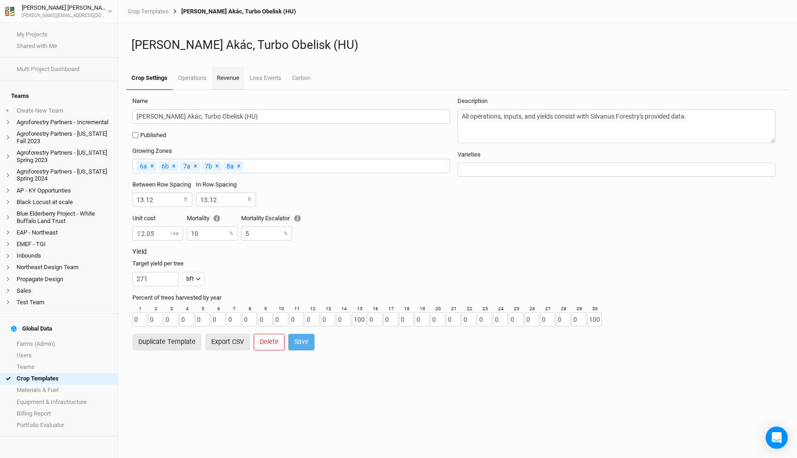
click at [241, 79] on link "Revenue" at bounding box center [228, 78] width 33 height 23
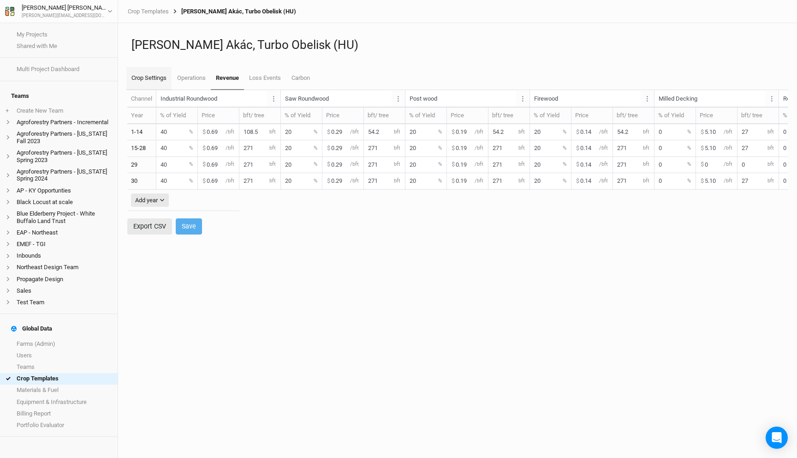
click at [155, 79] on link "Crop Settings" at bounding box center [148, 78] width 45 height 23
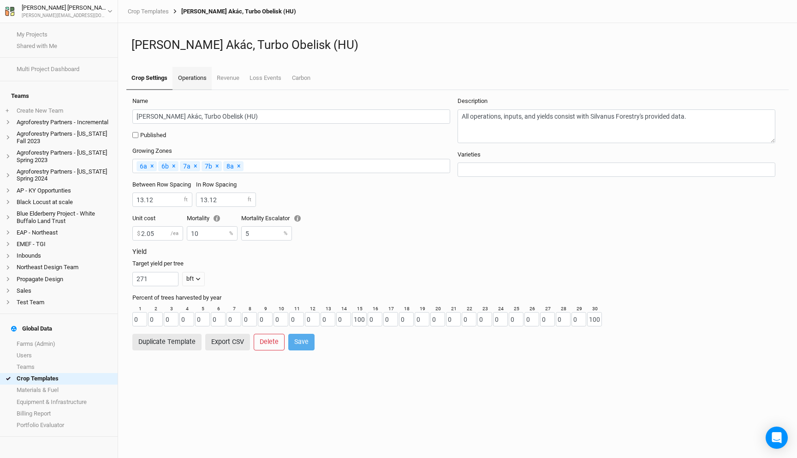
click at [194, 80] on link "Operations" at bounding box center [191, 78] width 39 height 23
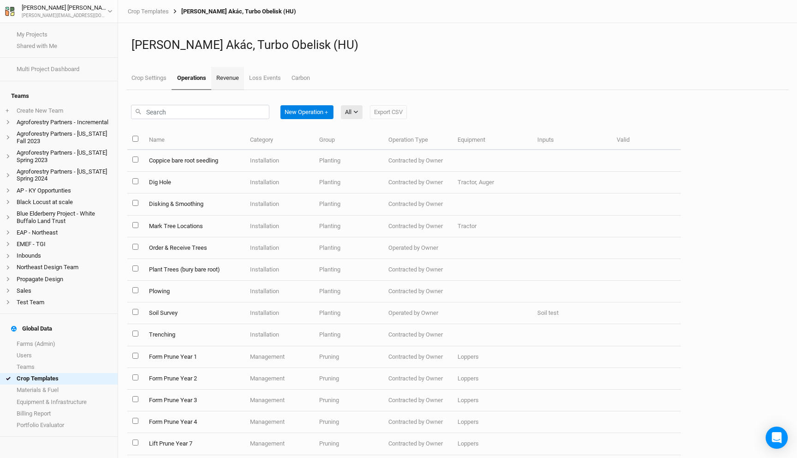
click at [238, 78] on link "Revenue" at bounding box center [227, 78] width 33 height 23
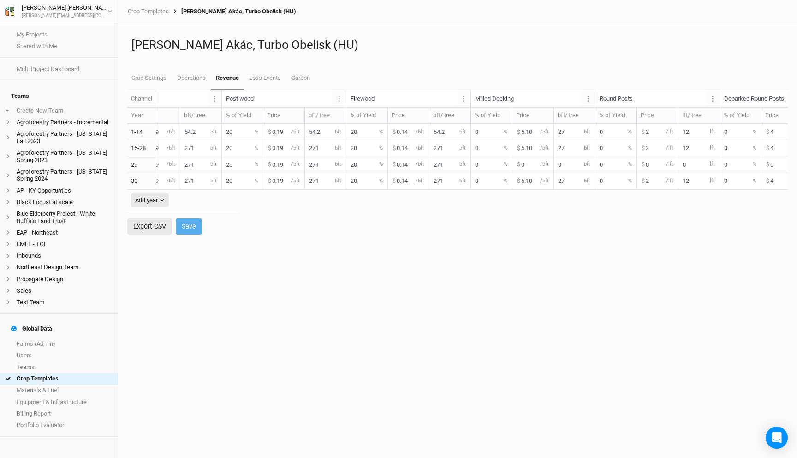
scroll to position [0, 182]
click at [317, 131] on input "54.2" at bounding box center [326, 131] width 41 height 15
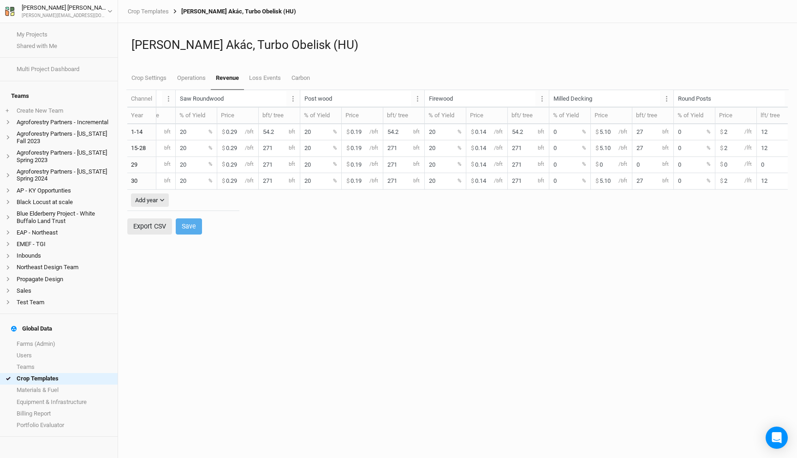
click at [397, 146] on input "271" at bounding box center [403, 147] width 41 height 15
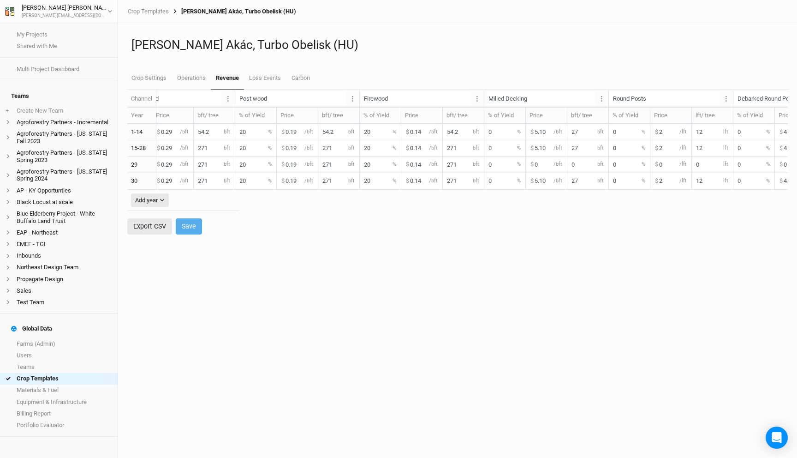
scroll to position [0, 208]
